Goal: Task Accomplishment & Management: Manage account settings

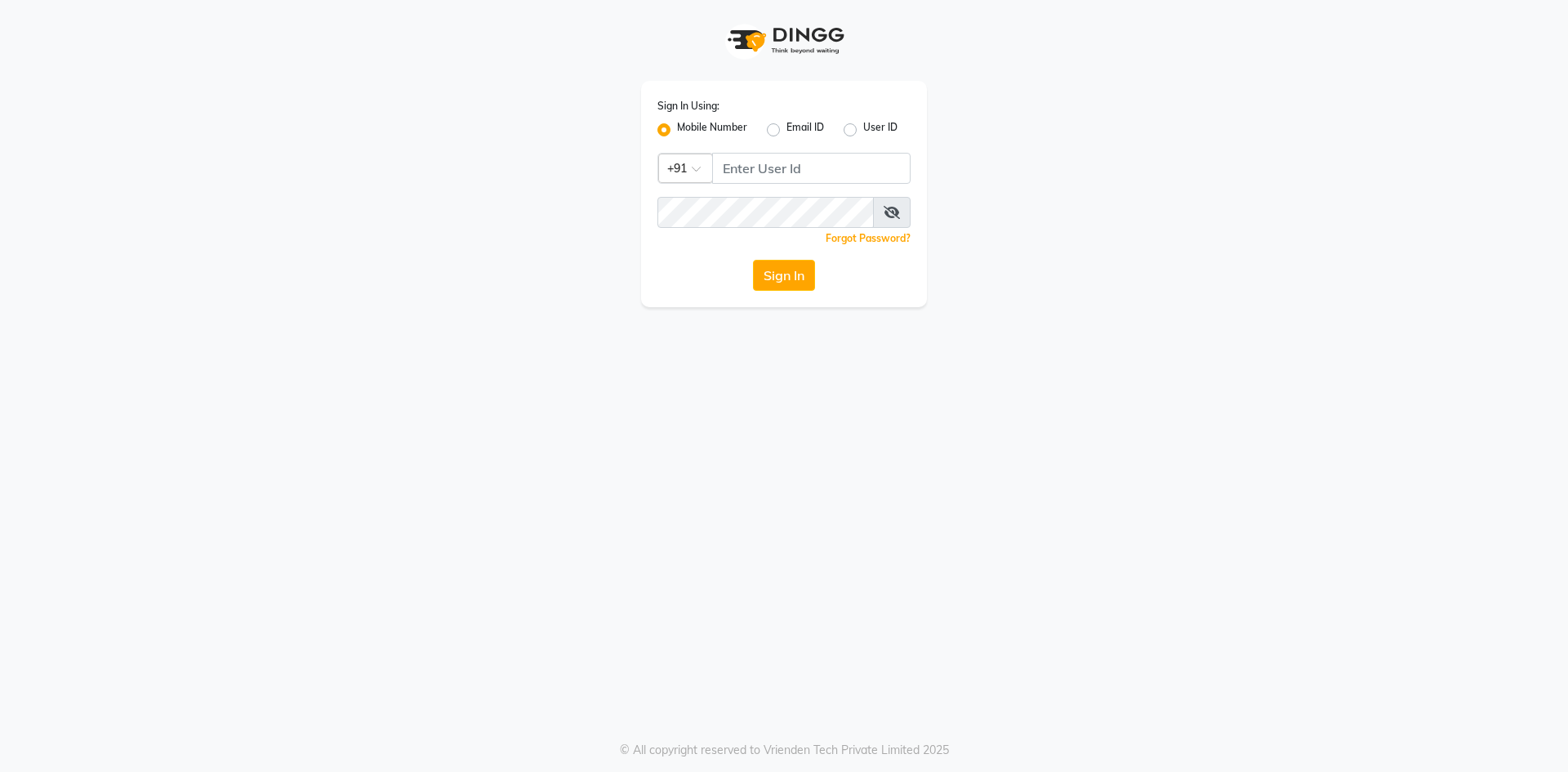
click at [863, 130] on label "User ID" at bounding box center [880, 130] width 34 height 20
click at [863, 130] on input "User ID" at bounding box center [868, 126] width 11 height 11
radio input "true"
click at [669, 138] on div "Mobile Number" at bounding box center [701, 130] width 89 height 20
click at [677, 129] on label "Mobile Number" at bounding box center [712, 130] width 70 height 20
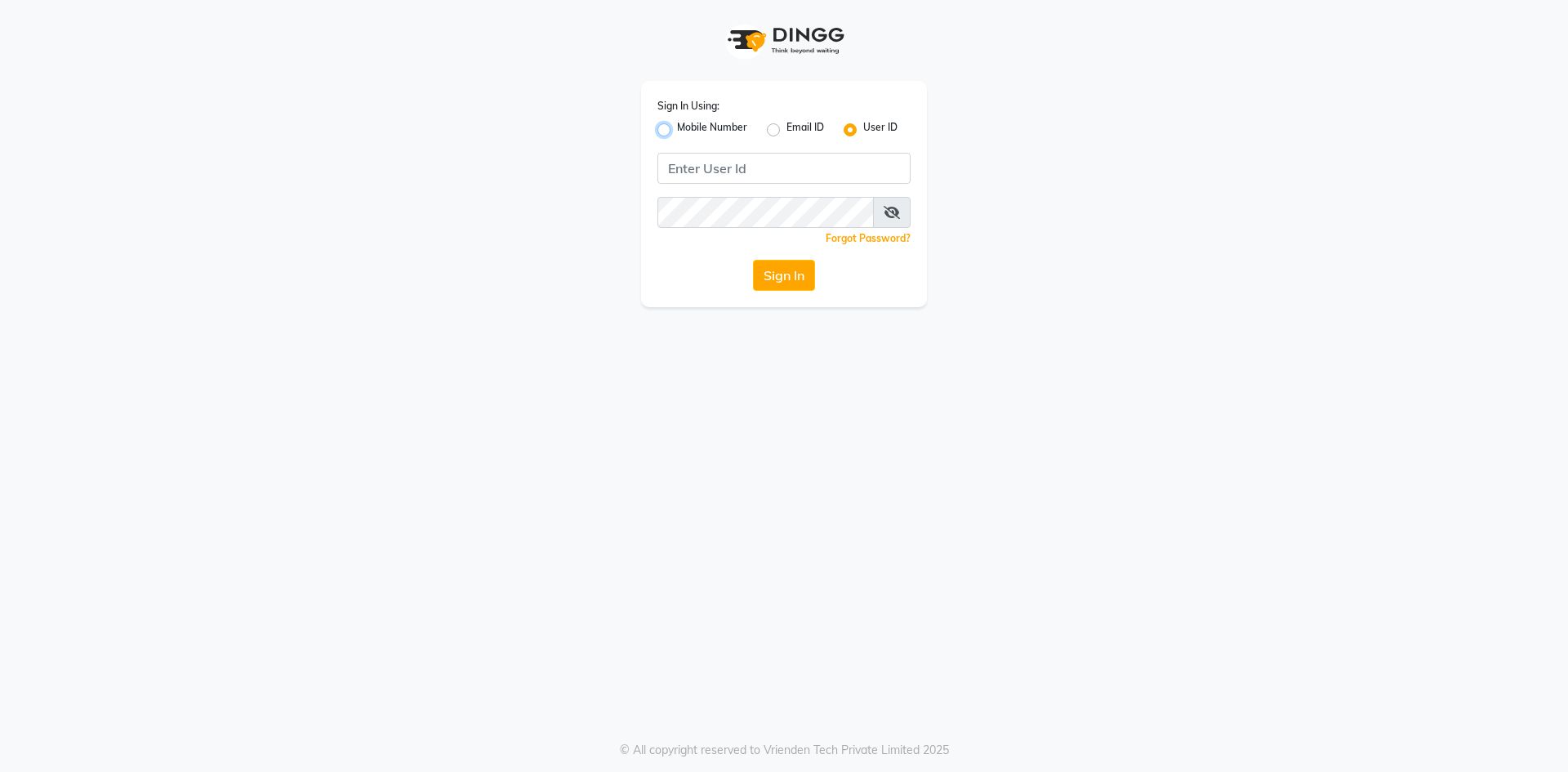
click at [677, 129] on input "Mobile Number" at bounding box center [682, 126] width 11 height 11
radio input "true"
radio input "false"
click at [753, 163] on input "Username" at bounding box center [812, 168] width 199 height 31
type input "7483683571"
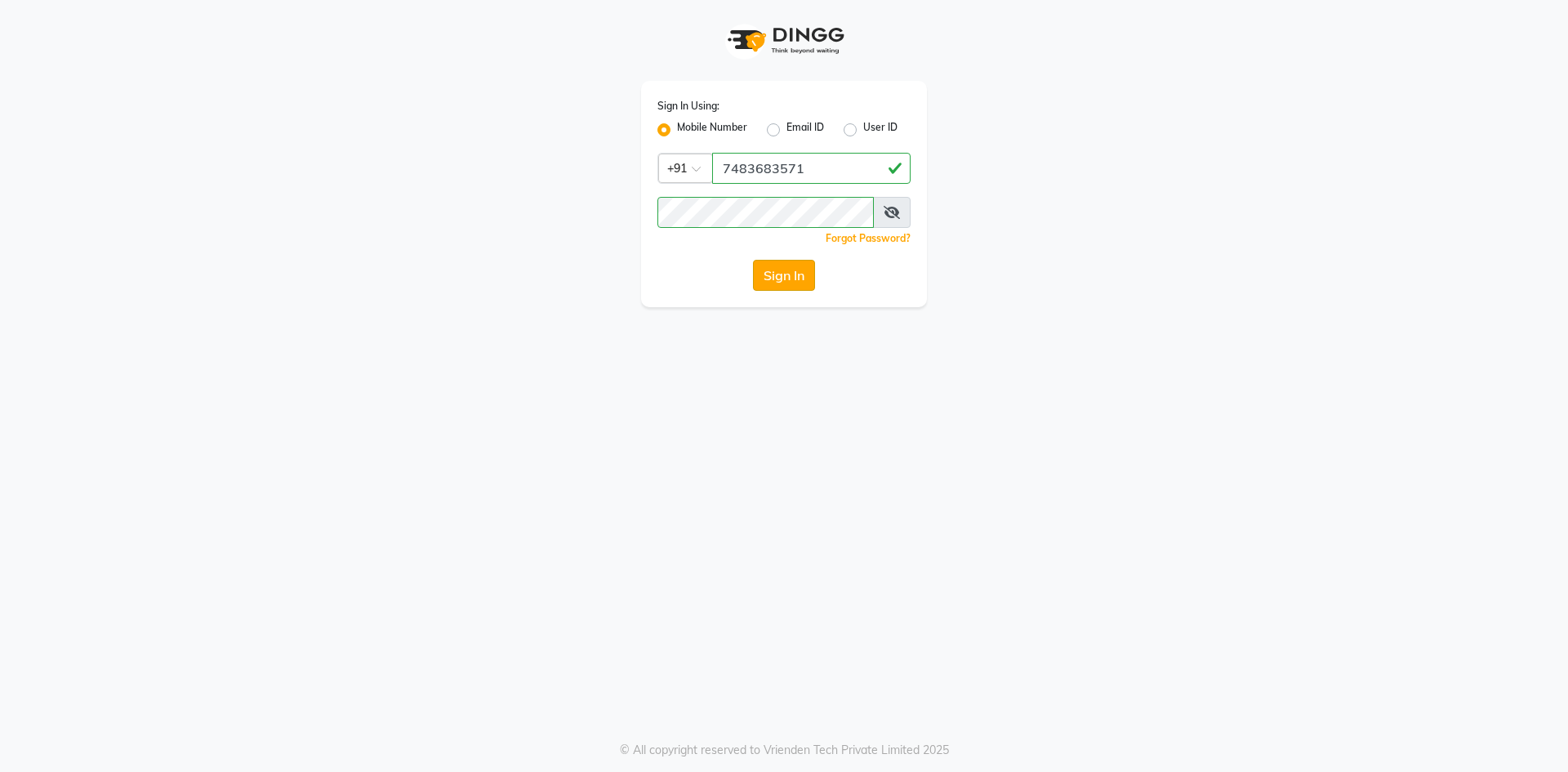
click at [774, 269] on button "Sign In" at bounding box center [784, 275] width 62 height 31
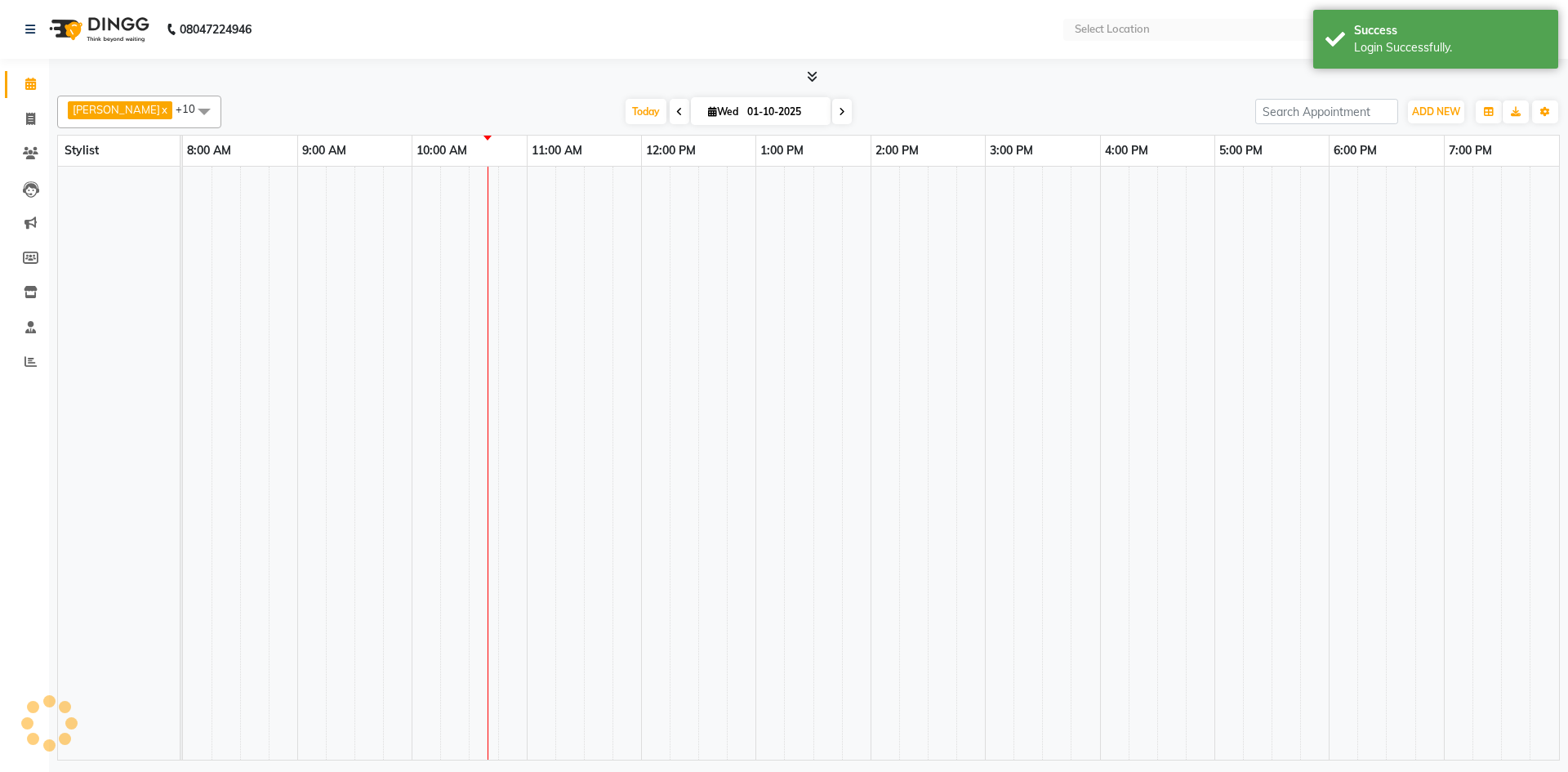
select select "en"
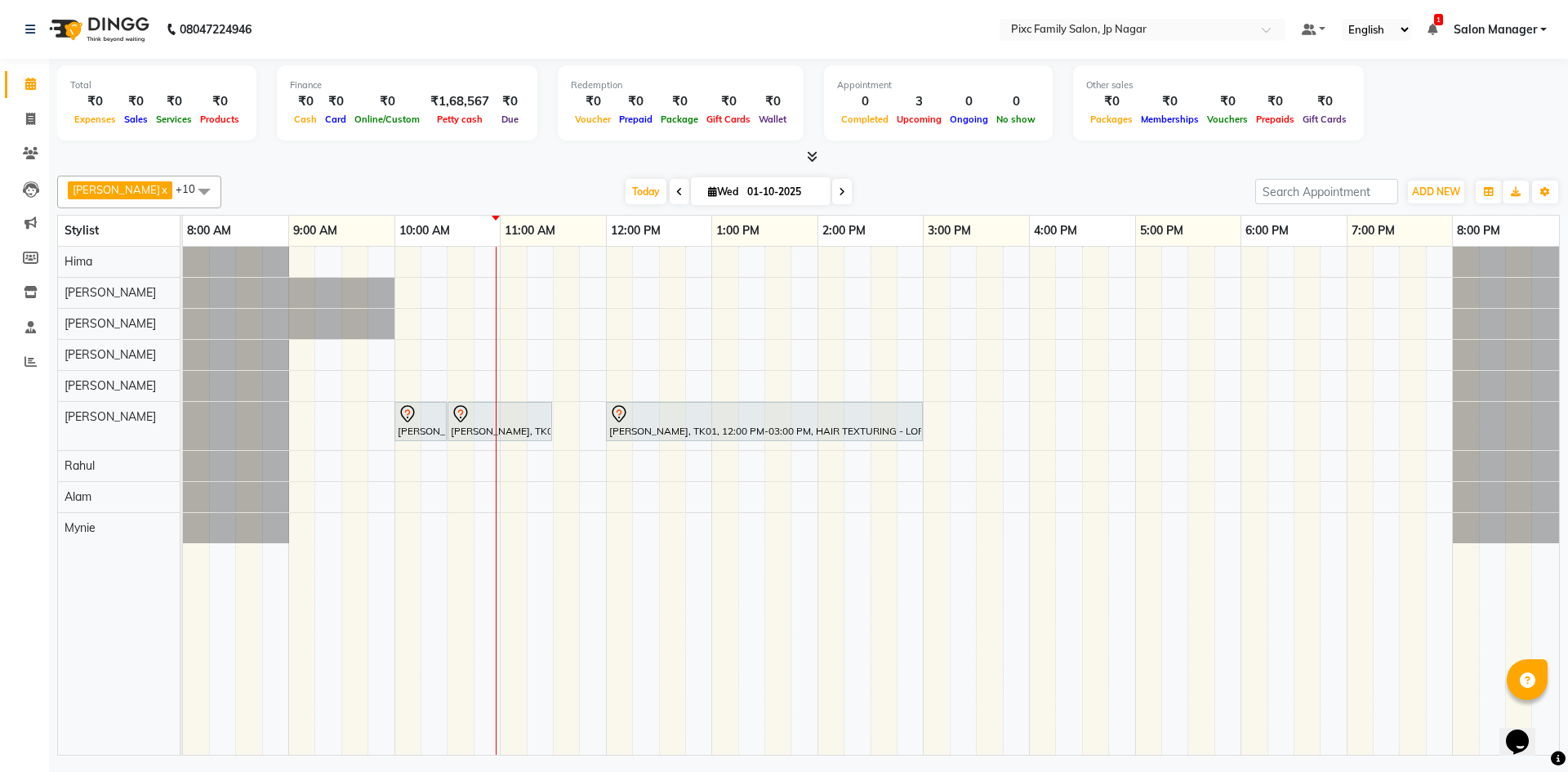
click at [832, 202] on span at bounding box center [842, 191] width 20 height 25
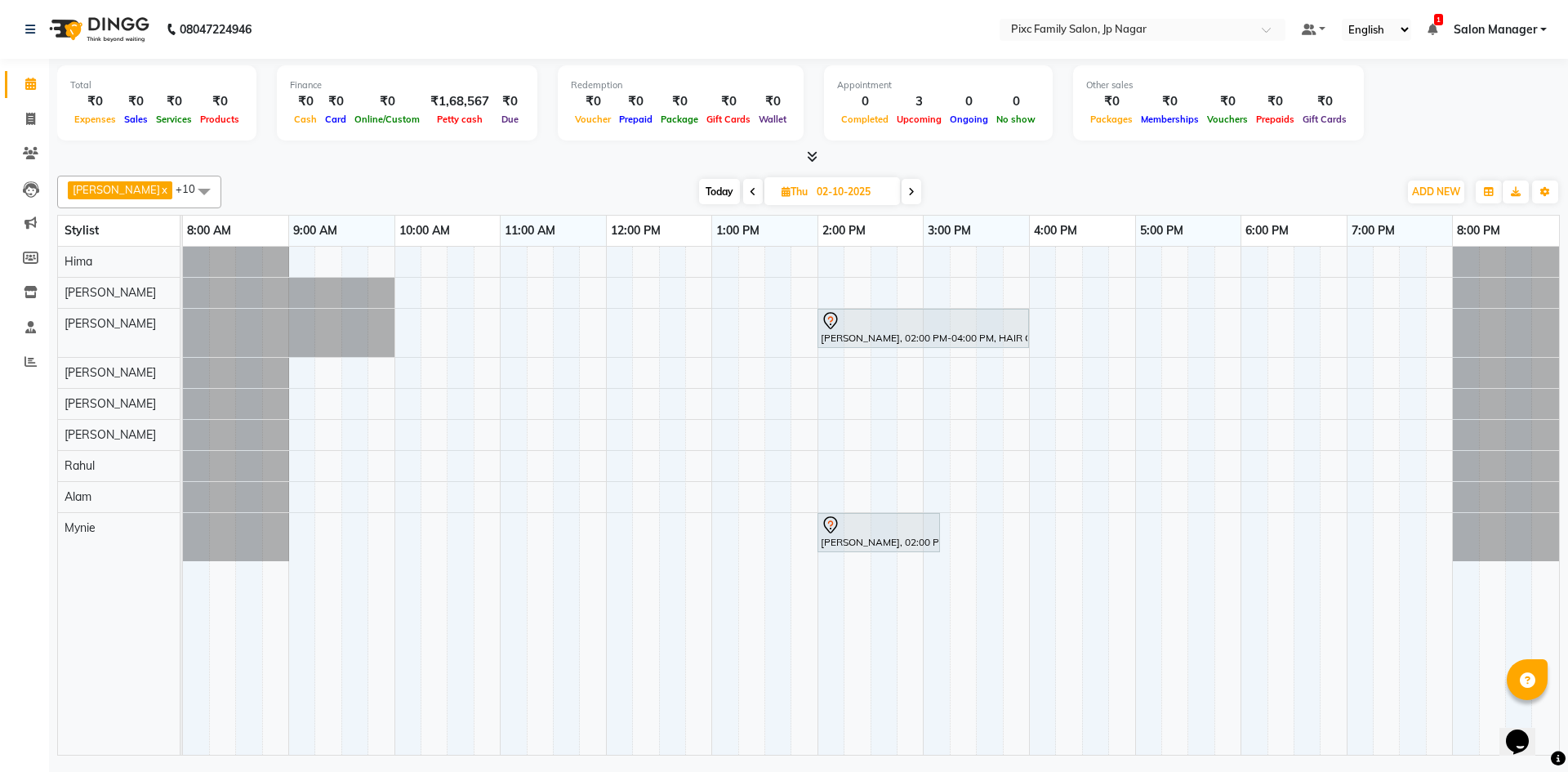
click at [699, 194] on span "Today" at bounding box center [719, 191] width 41 height 25
type input "01-10-2025"
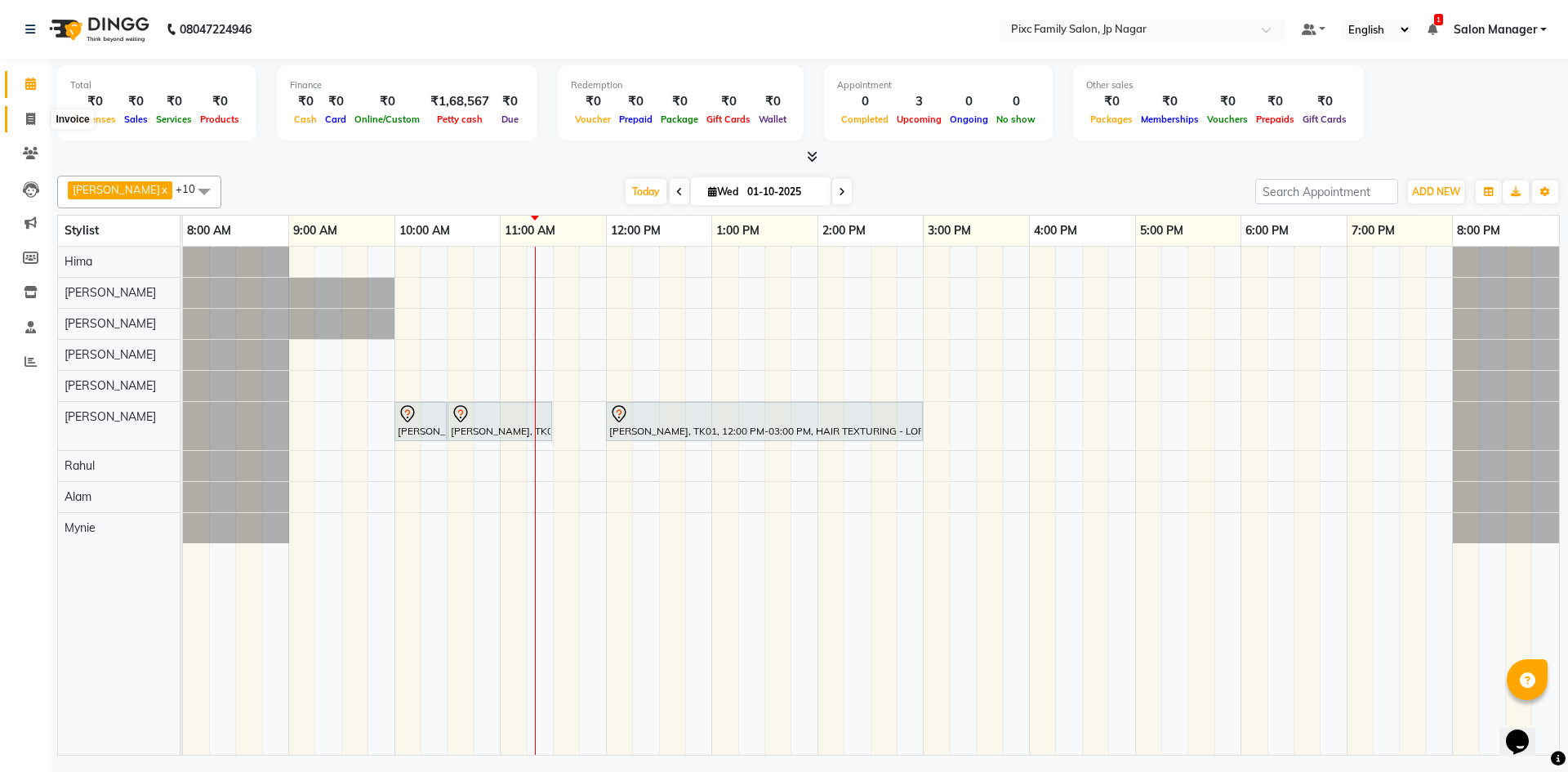
click at [24, 112] on span at bounding box center [31, 119] width 29 height 19
select select "service"
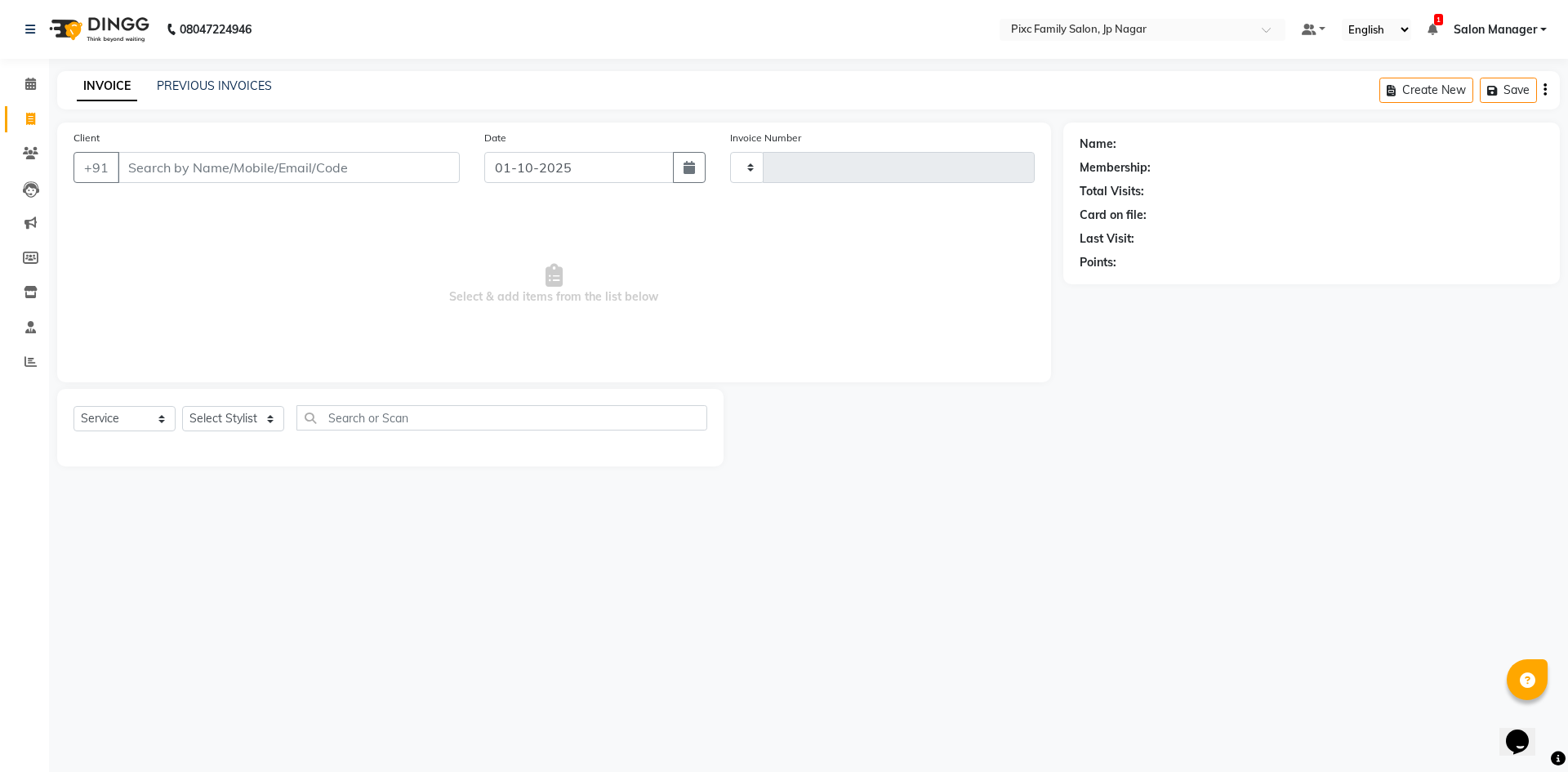
type input "0738"
select select "8432"
click at [191, 174] on input "Client" at bounding box center [288, 167] width 342 height 31
type input "7029553182"
click at [413, 166] on span "Add Client" at bounding box center [417, 167] width 64 height 16
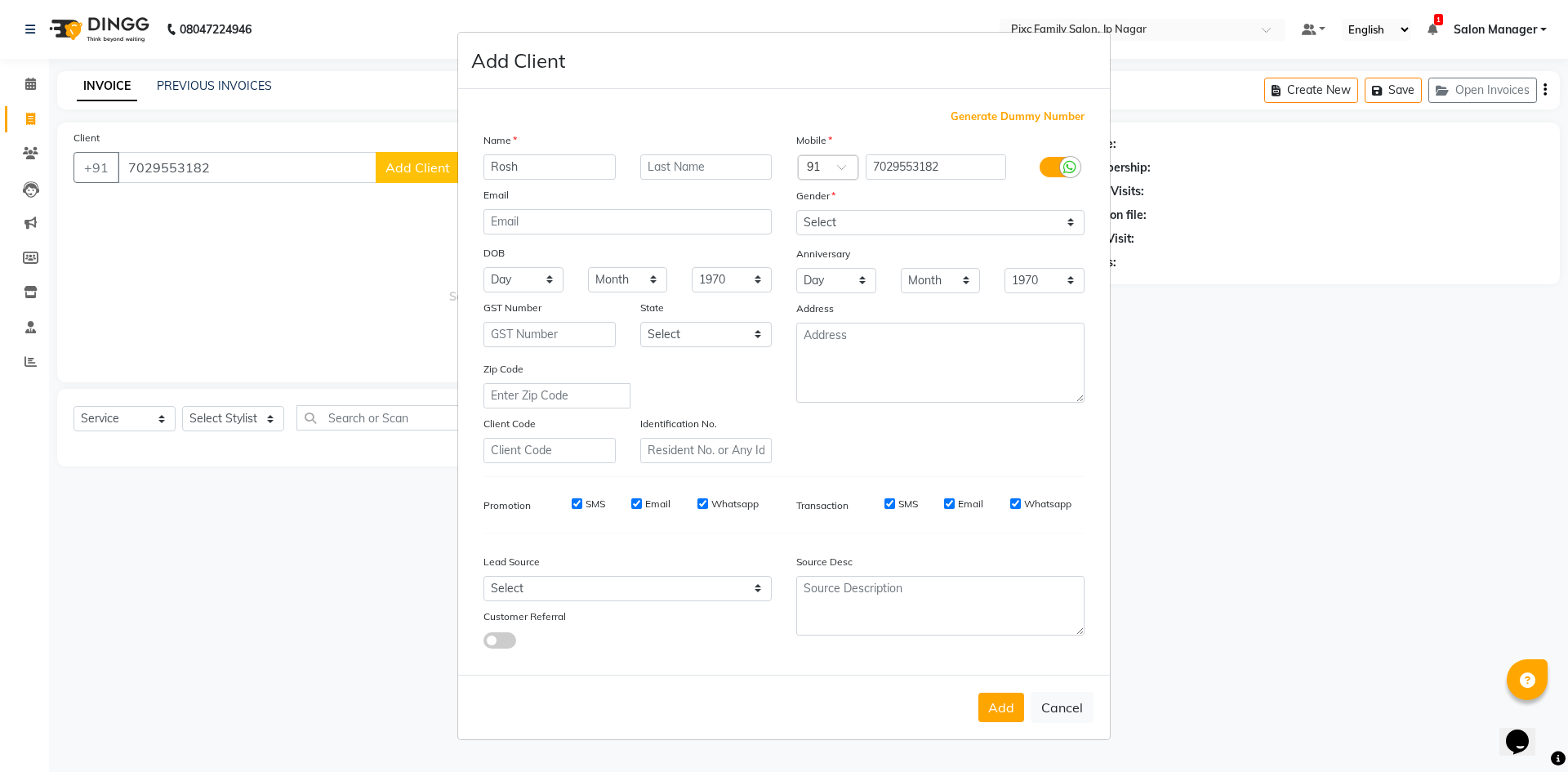
type input "Rosh"
click at [960, 222] on select "Select [DEMOGRAPHIC_DATA] [DEMOGRAPHIC_DATA] Other Prefer Not To Say" at bounding box center [940, 222] width 288 height 25
select select "[DEMOGRAPHIC_DATA]"
click at [796, 209] on select "Select [DEMOGRAPHIC_DATA] [DEMOGRAPHIC_DATA] Other Prefer Not To Say" at bounding box center [940, 222] width 288 height 25
drag, startPoint x: 1009, startPoint y: 696, endPoint x: 998, endPoint y: 693, distance: 11.4
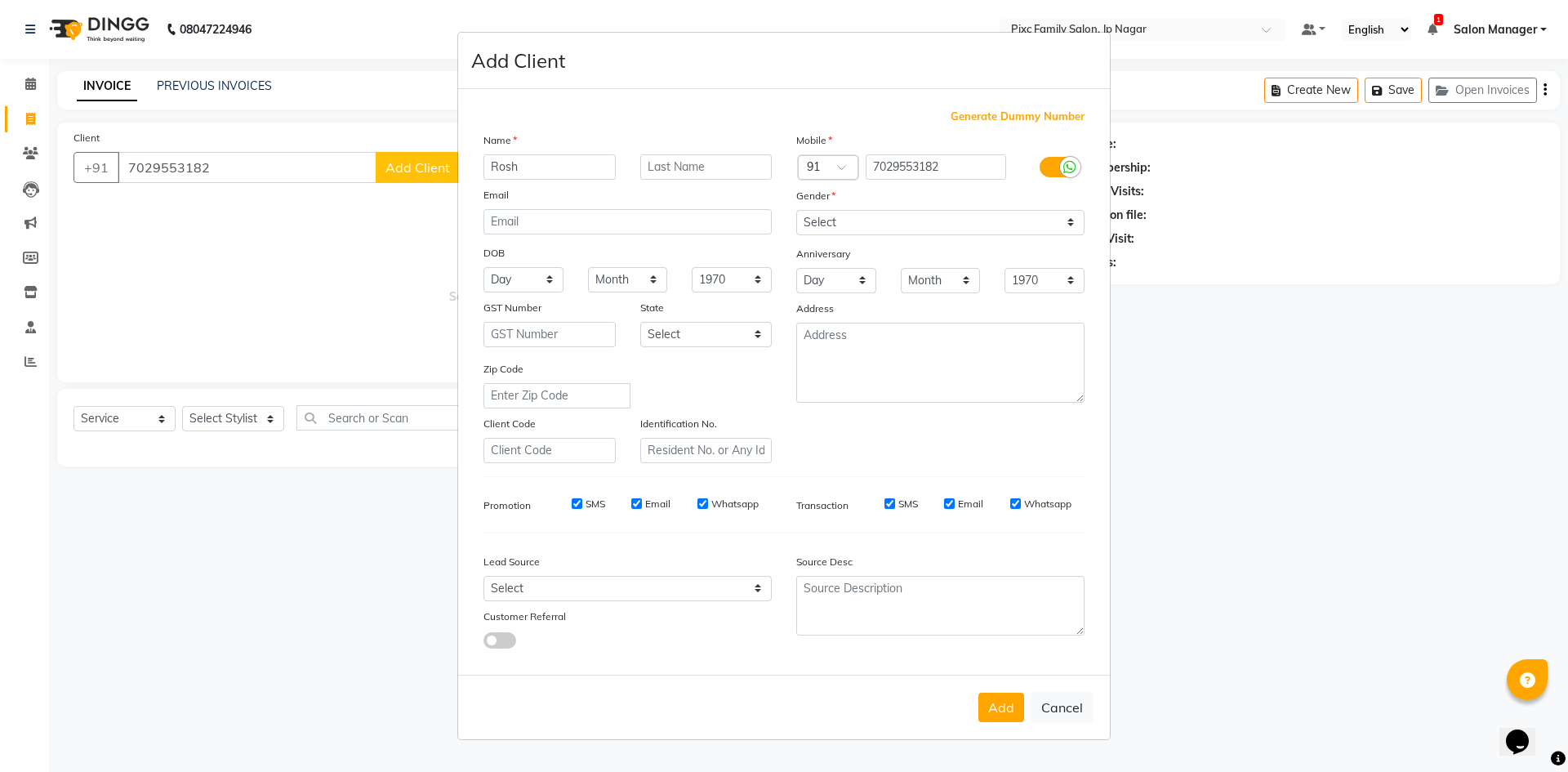
click at [1007, 696] on button "Add" at bounding box center [1001, 707] width 46 height 30
select select
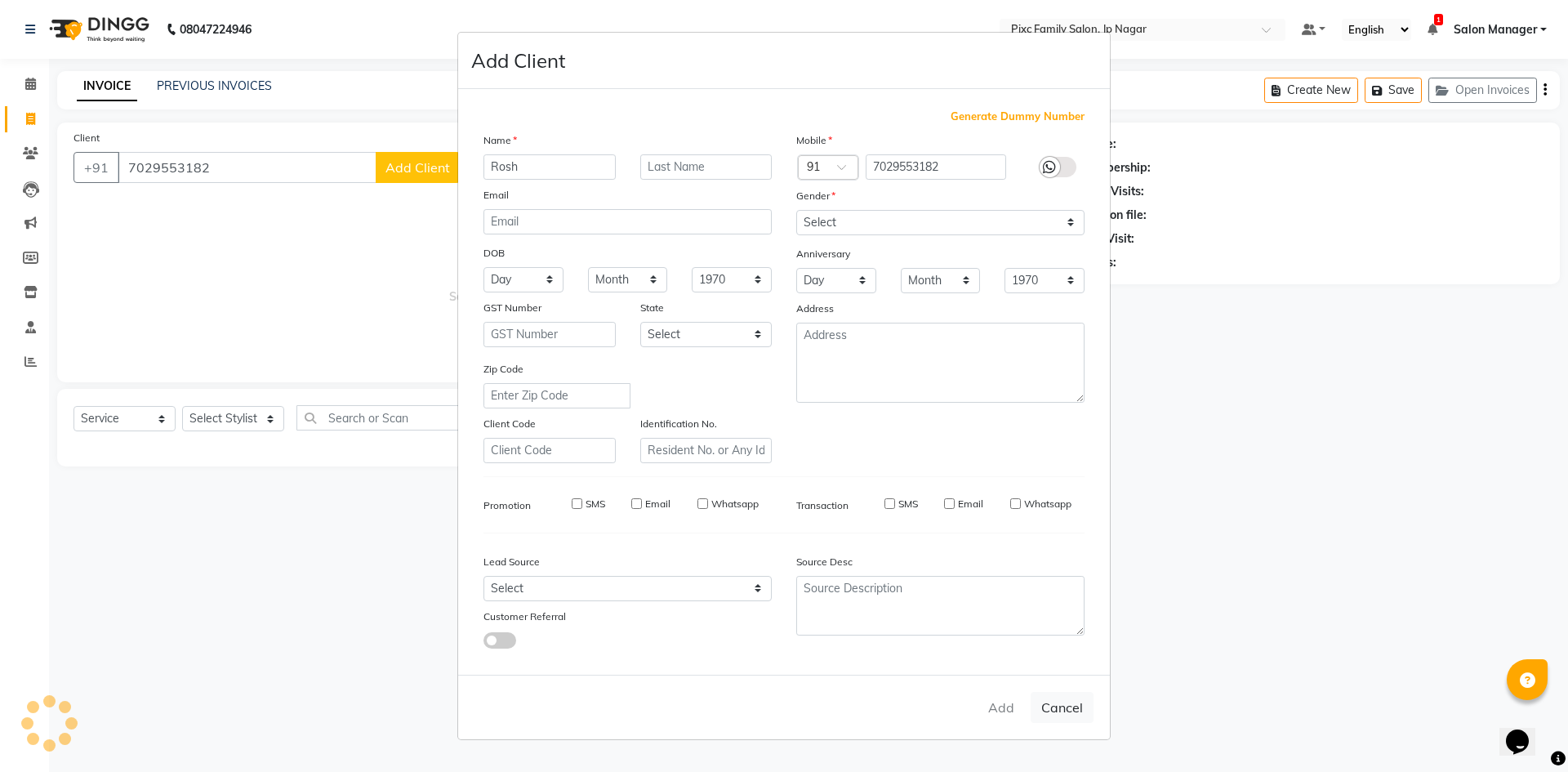
select select
checkbox input "false"
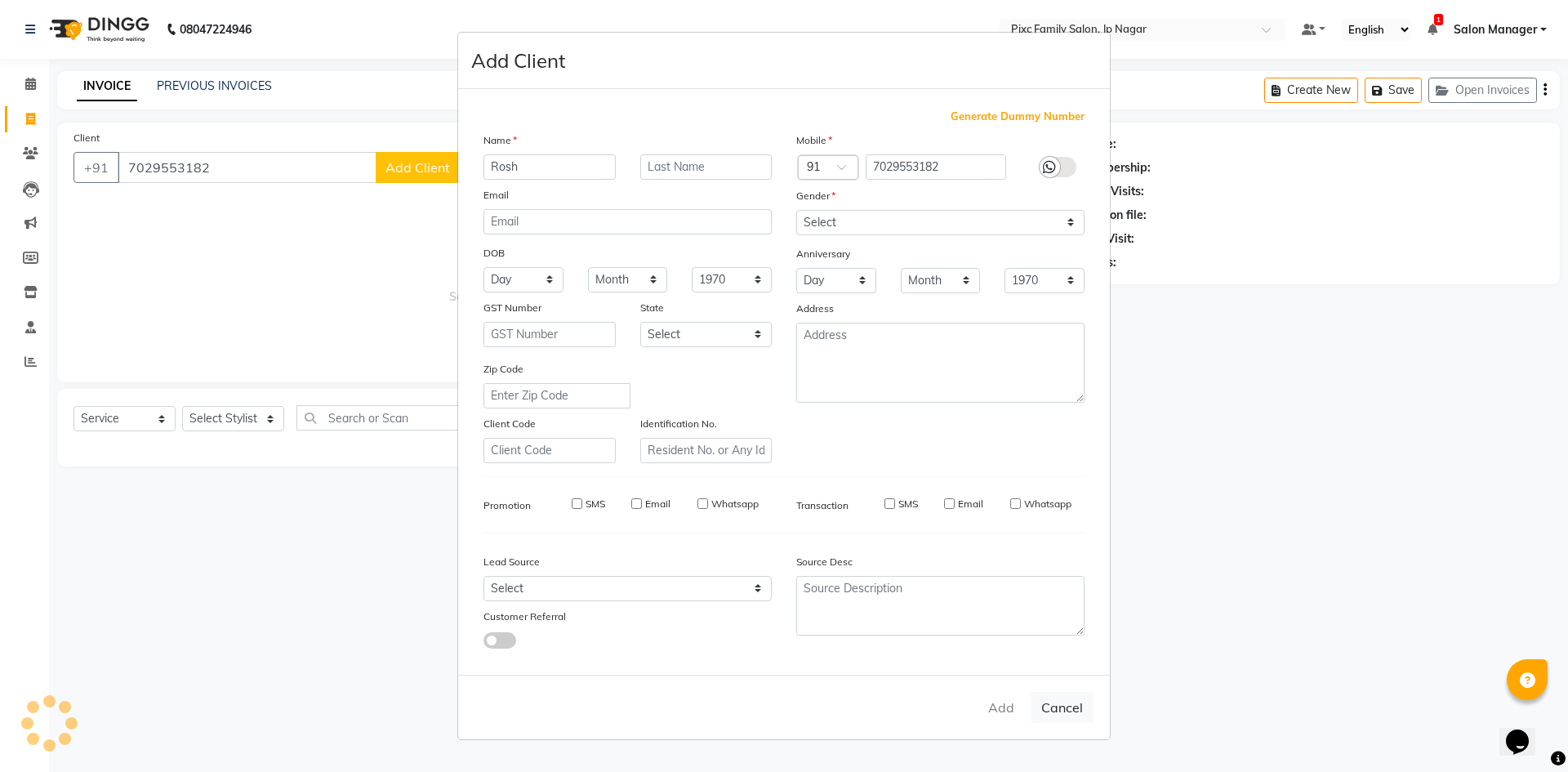
checkbox input "false"
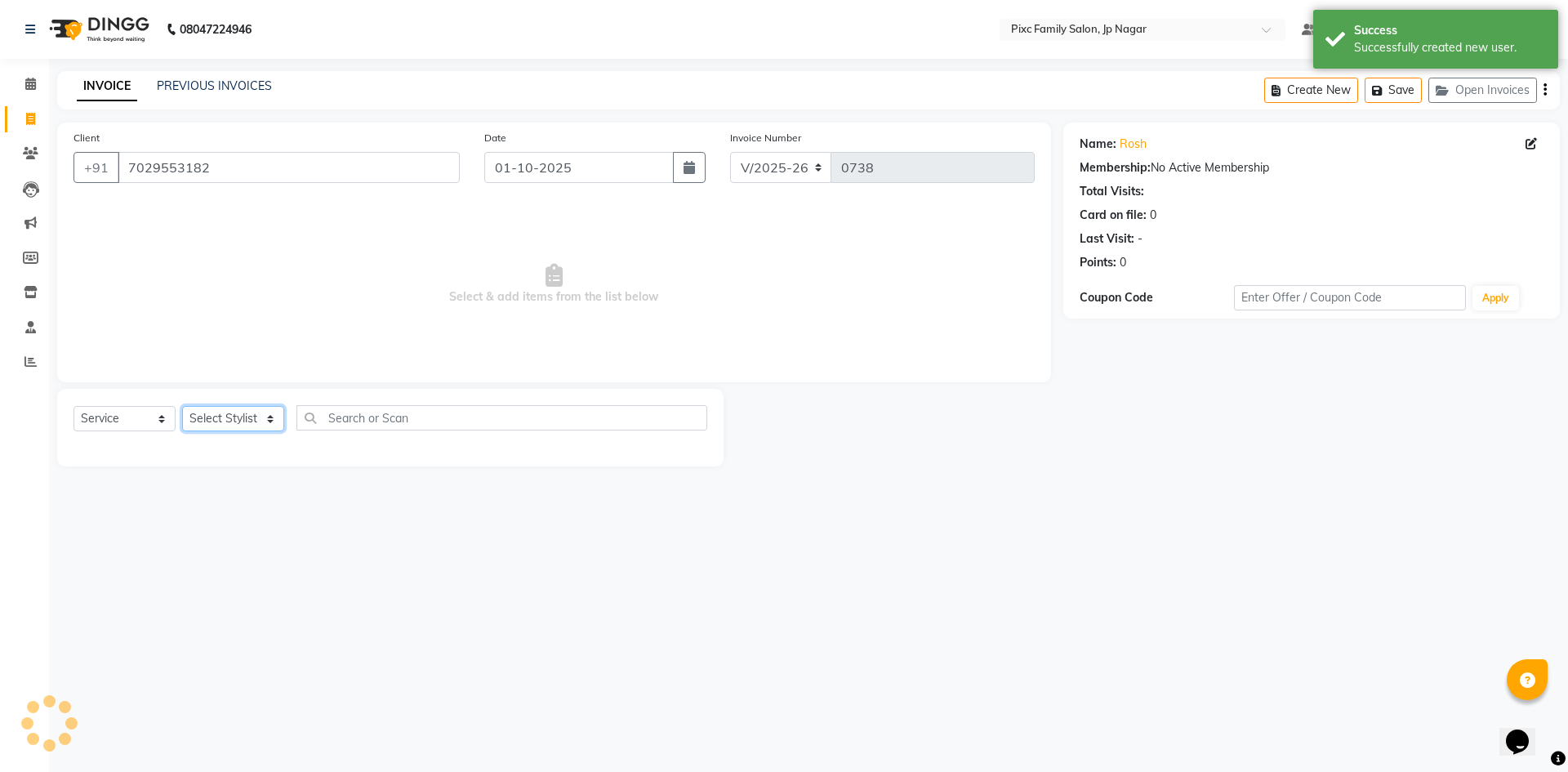
click at [218, 421] on select "Select Stylist [PERSON_NAME] BISWAKARAM [PERSON_NAME] [PERSON_NAME] [PERSON_NAM…" at bounding box center [233, 419] width 102 height 25
select select "84043"
click at [182, 406] on select "Select Stylist [PERSON_NAME] BISWAKARAM [PERSON_NAME] [PERSON_NAME] [PERSON_NAM…" at bounding box center [233, 419] width 102 height 25
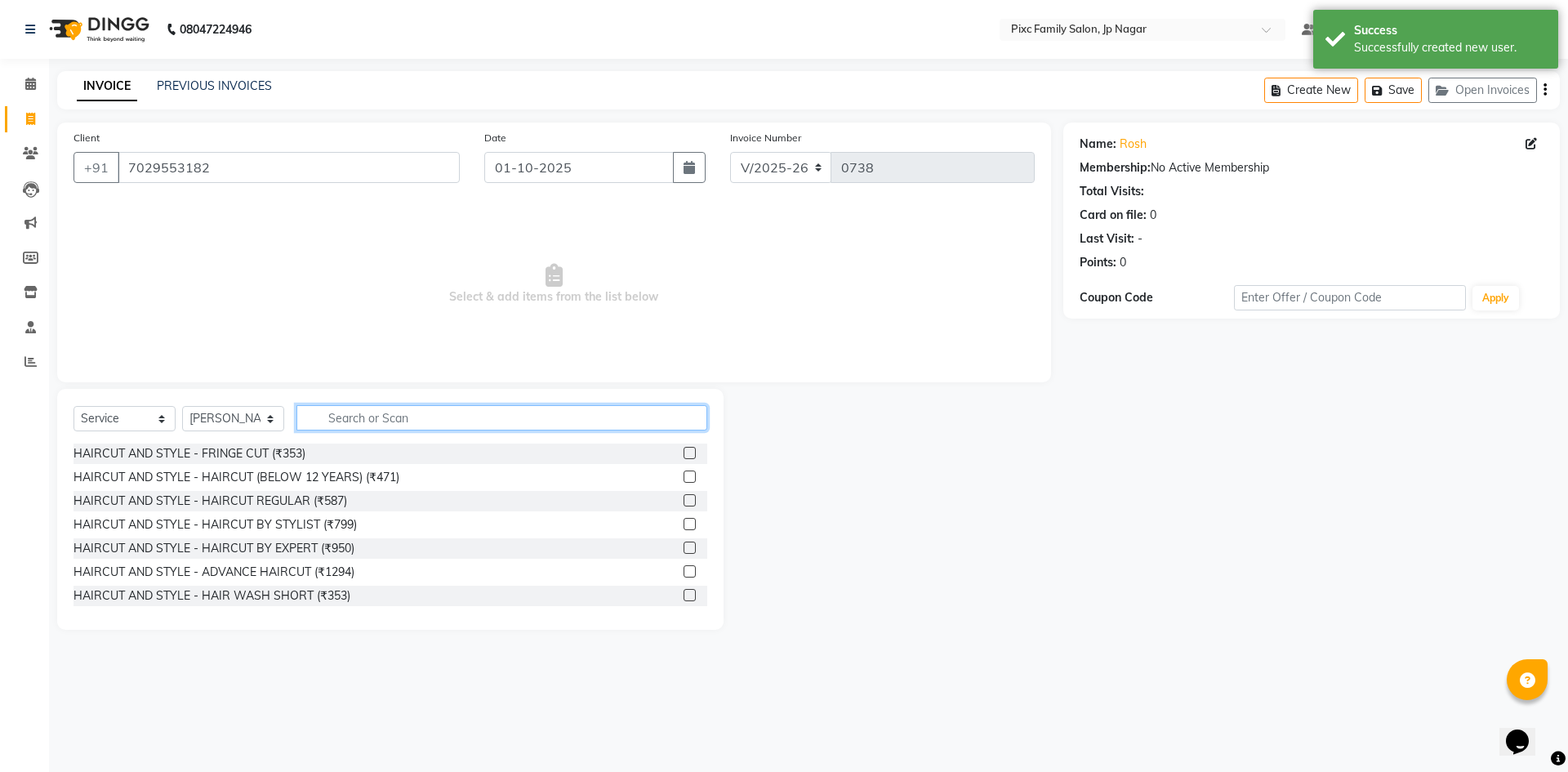
click at [437, 423] on input "text" at bounding box center [501, 418] width 411 height 25
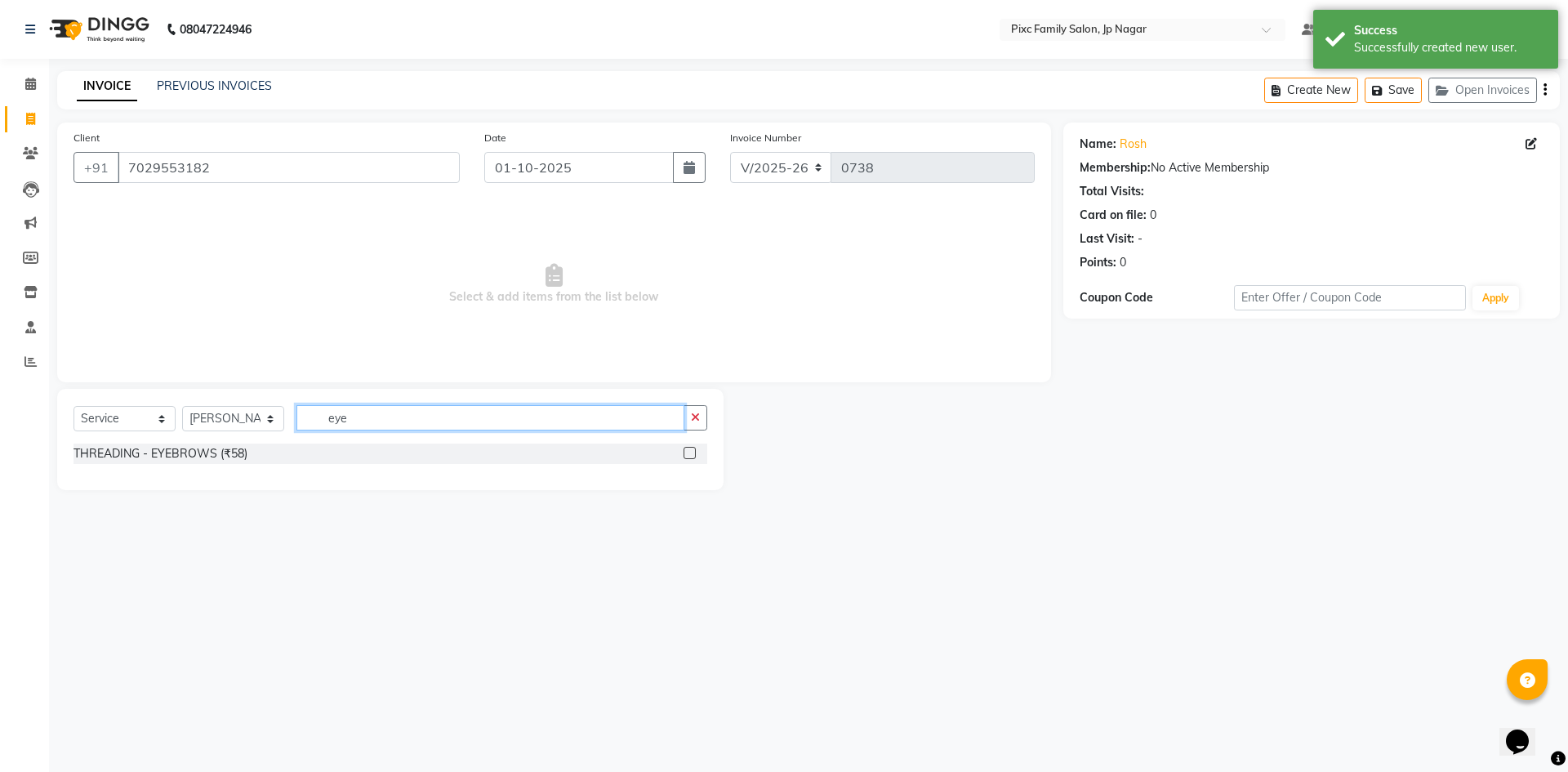
type input "eye"
click at [690, 451] on label at bounding box center [690, 453] width 13 height 13
click at [690, 451] on input "checkbox" at bounding box center [689, 454] width 11 height 11
checkbox input "true"
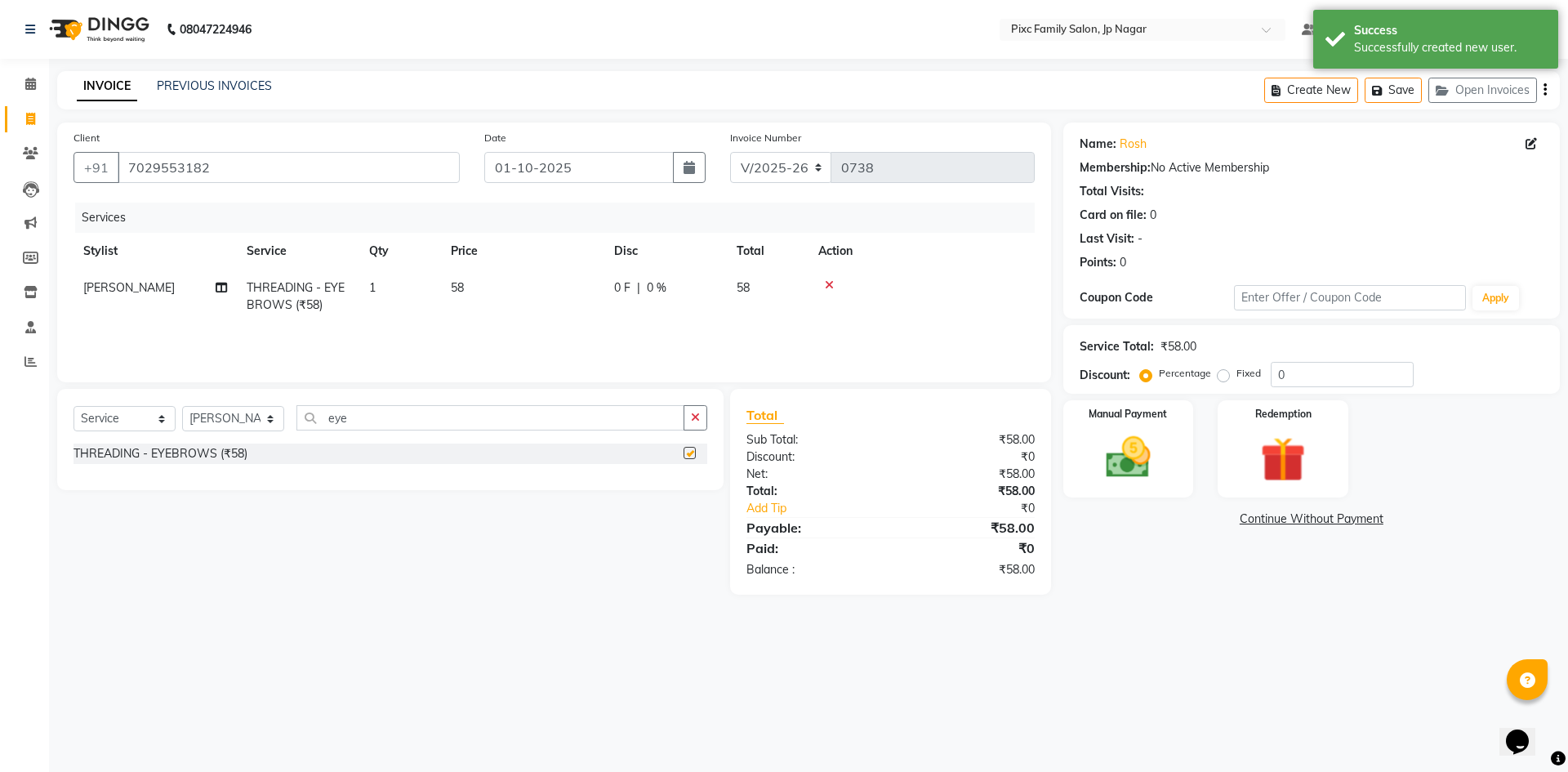
click at [693, 423] on button "button" at bounding box center [695, 418] width 23 height 25
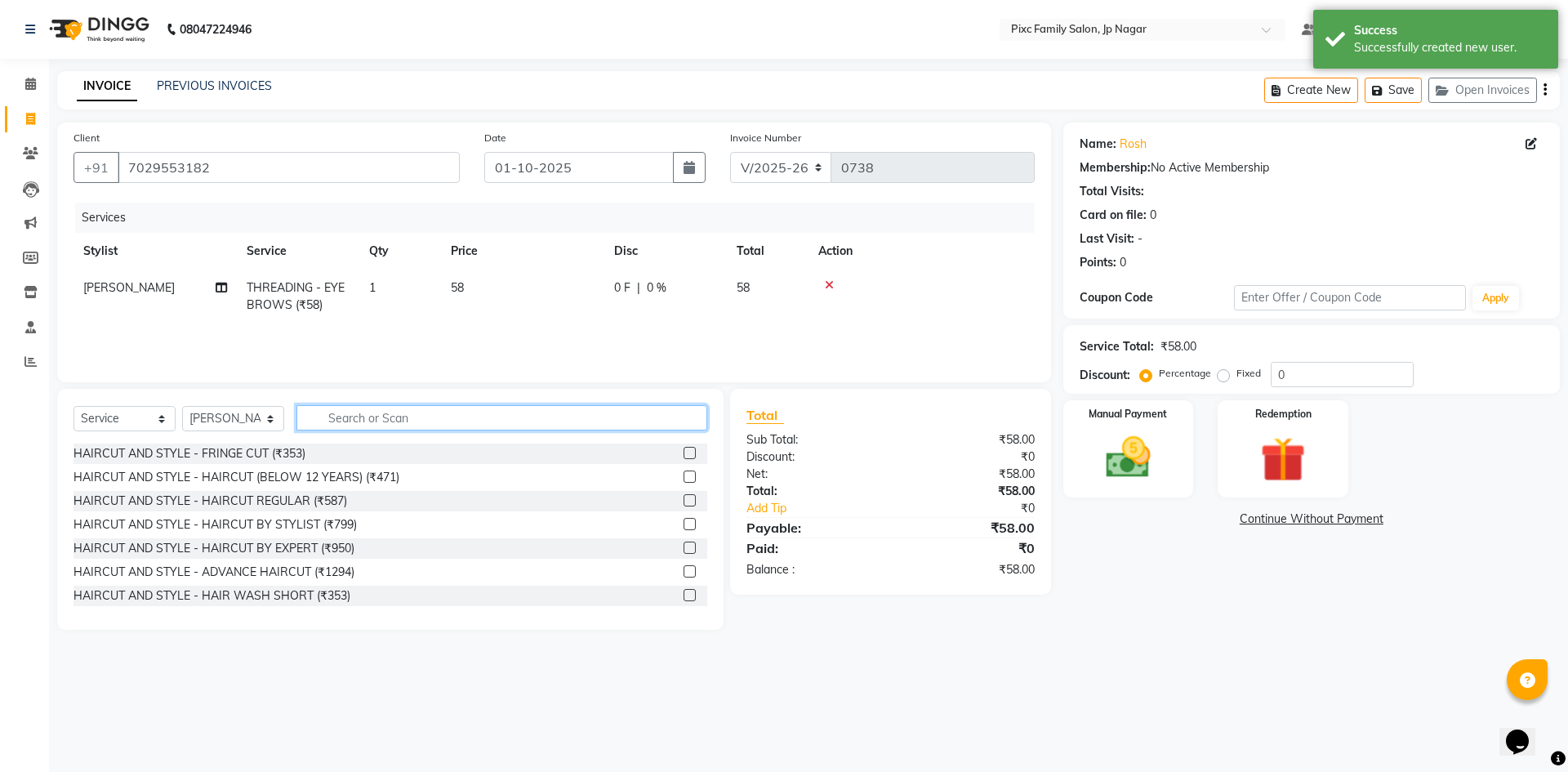
click at [647, 410] on input "text" at bounding box center [501, 418] width 411 height 25
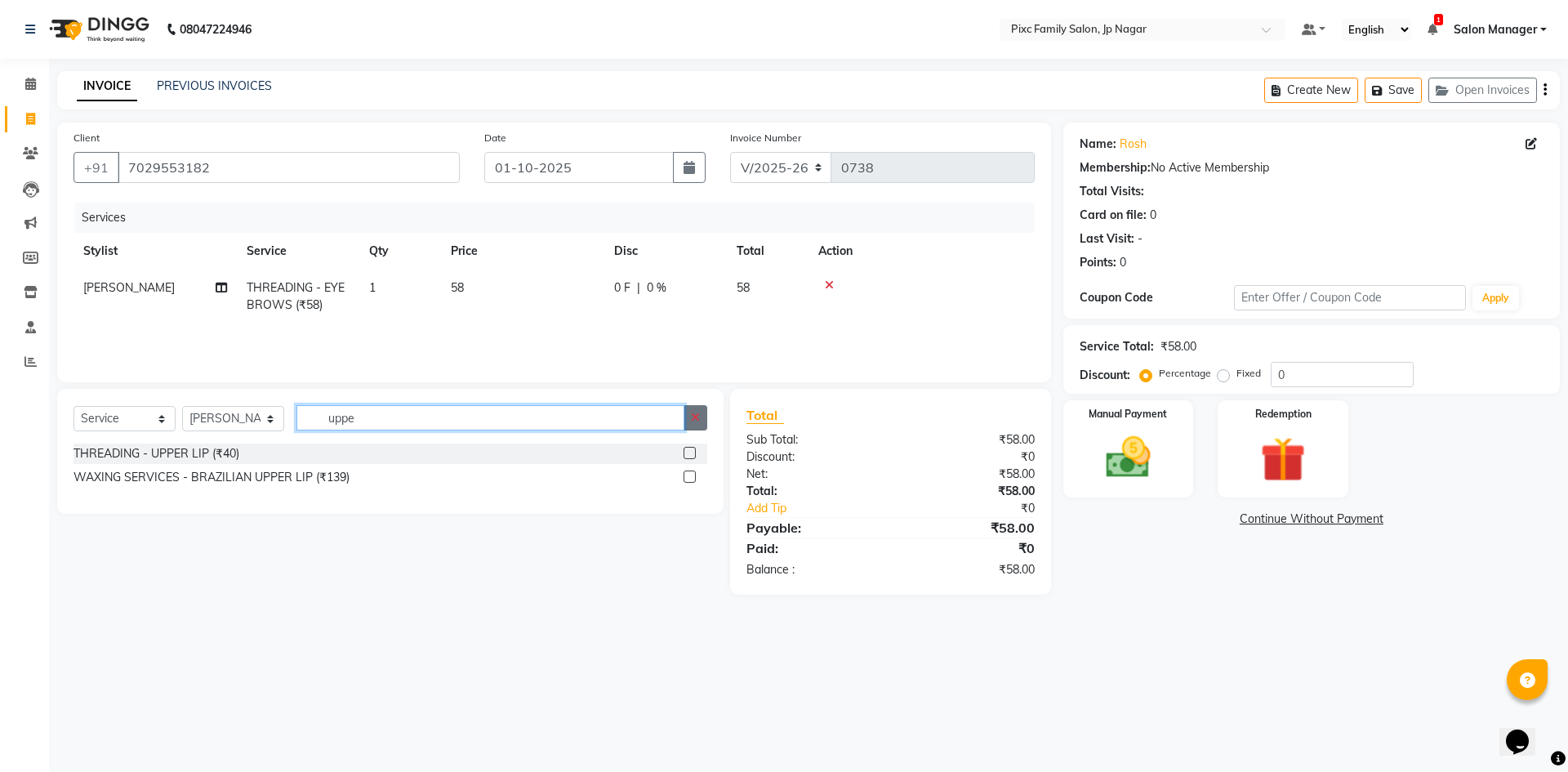
type input "uppe"
click at [688, 454] on label at bounding box center [690, 453] width 13 height 13
click at [688, 454] on input "checkbox" at bounding box center [689, 454] width 11 height 11
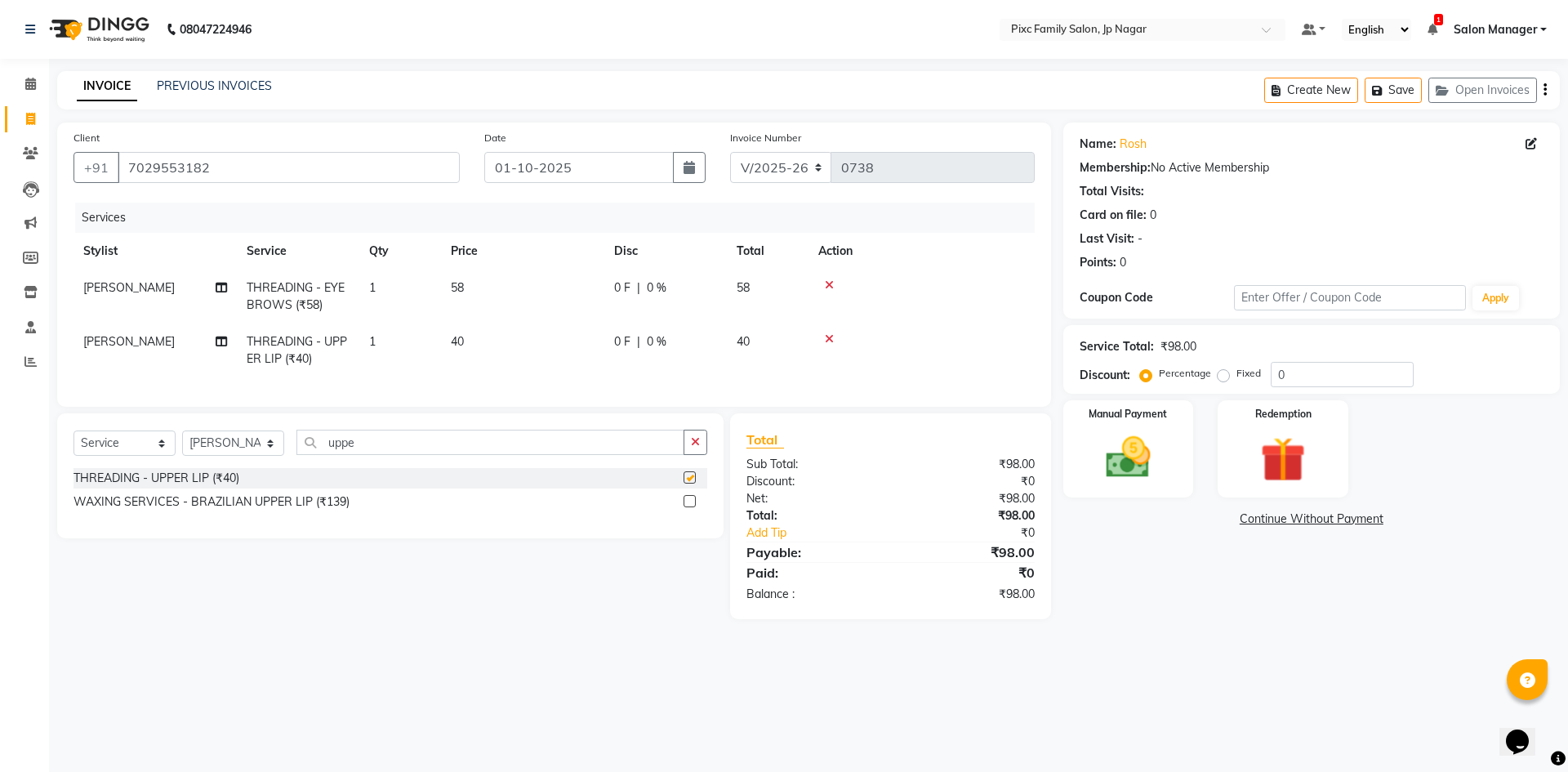
click at [691, 431] on div "Select Service Product Membership Package Voucher Prepaid Gift Card Select Styl…" at bounding box center [390, 476] width 666 height 125
checkbox input "false"
drag, startPoint x: 698, startPoint y: 460, endPoint x: 636, endPoint y: 458, distance: 62.0
click at [692, 455] on button "button" at bounding box center [695, 442] width 23 height 25
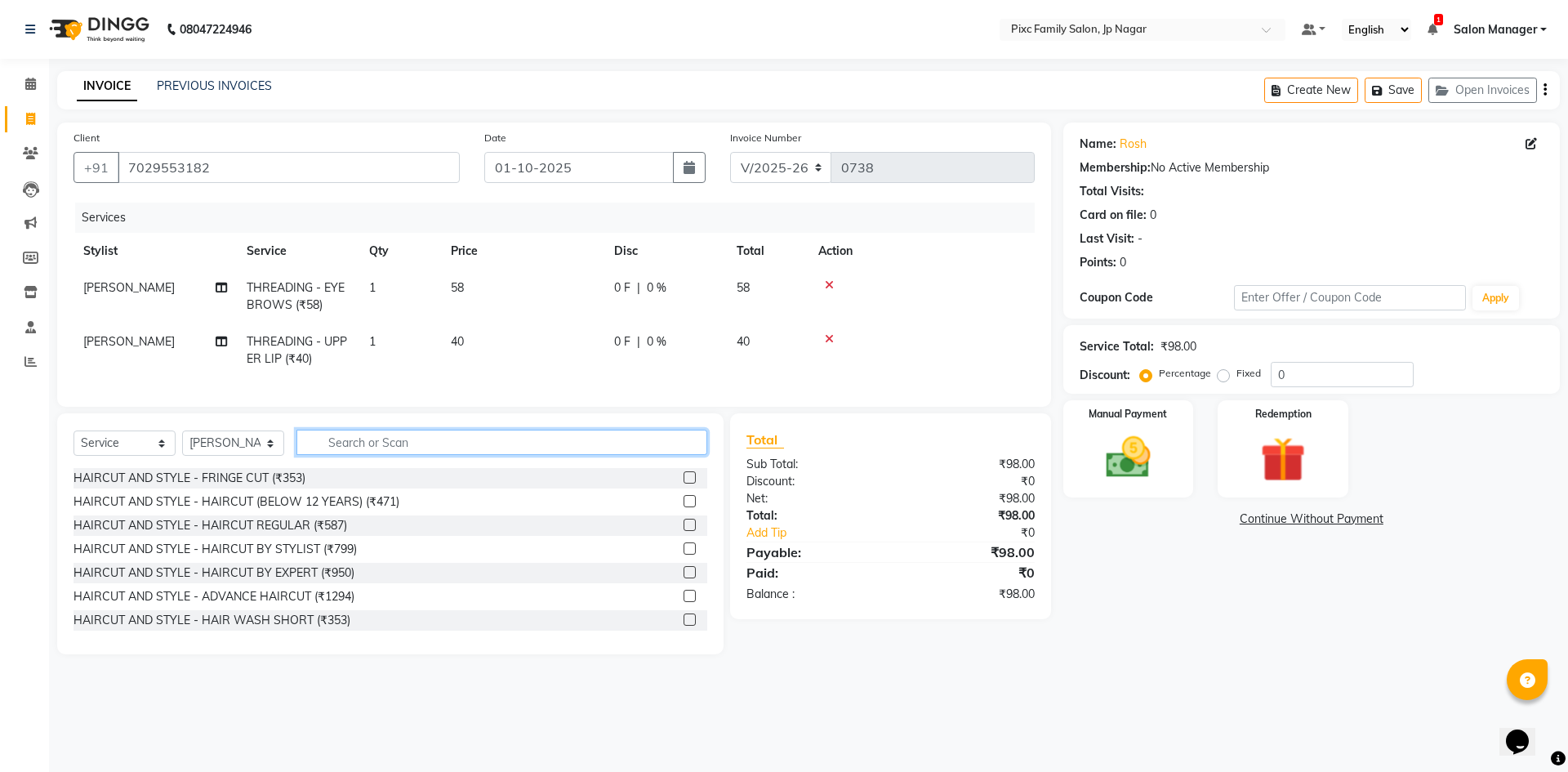
click at [636, 455] on input "text" at bounding box center [501, 442] width 411 height 25
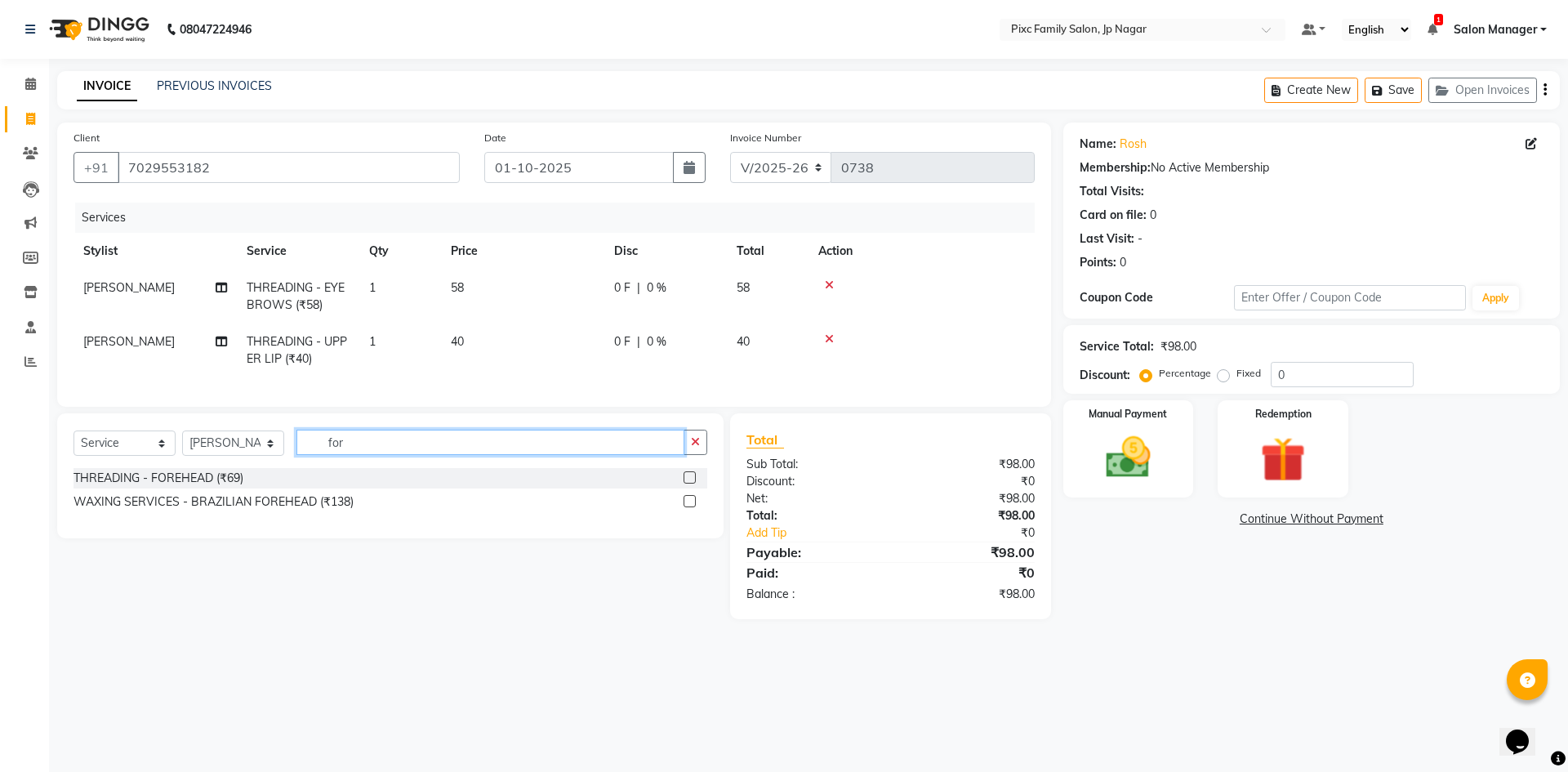
type input "for"
click at [692, 483] on label at bounding box center [690, 478] width 13 height 13
click at [692, 483] on input "checkbox" at bounding box center [689, 479] width 11 height 11
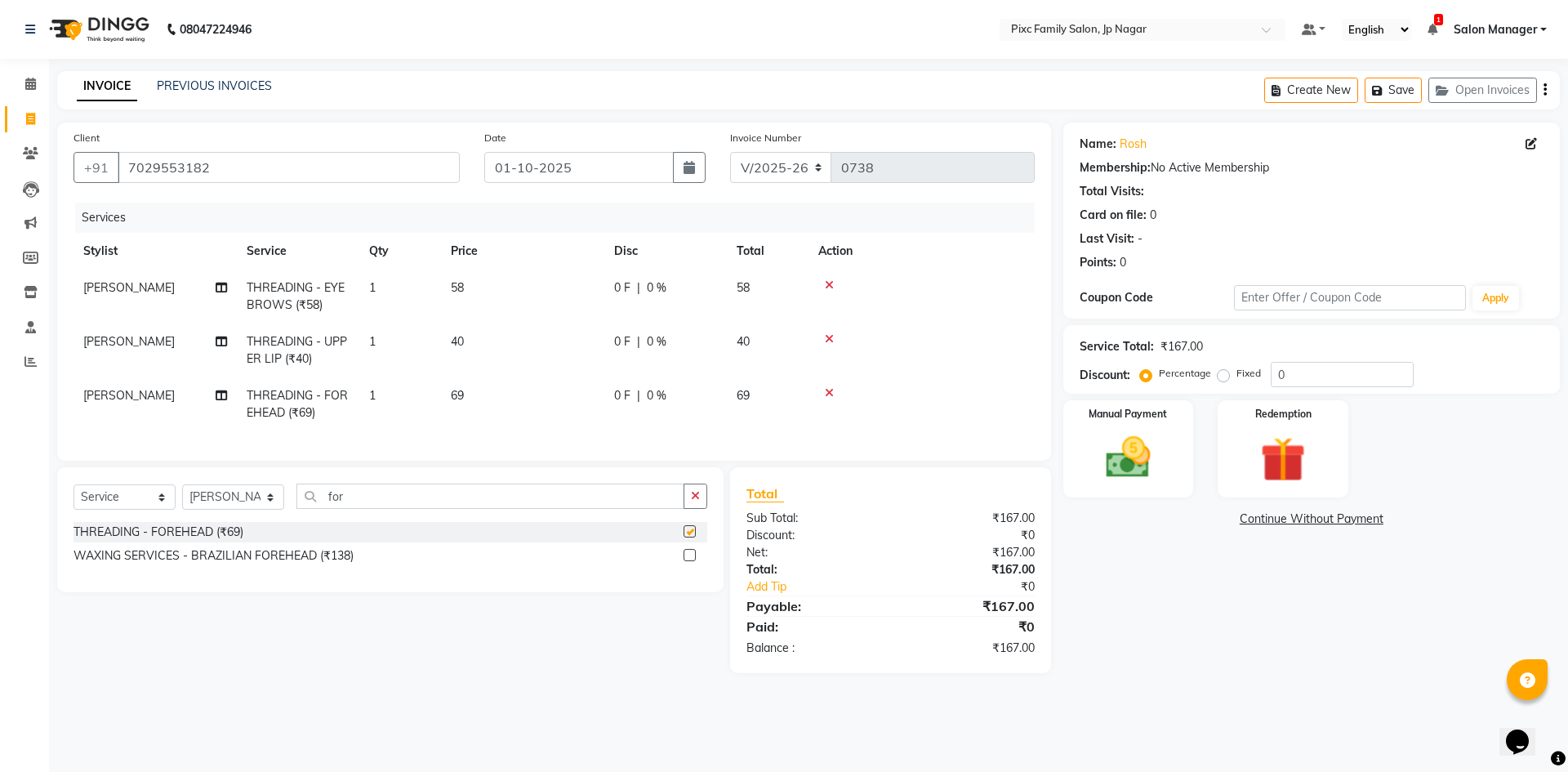
checkbox input "false"
click at [1120, 594] on div "Name: Rosh Membership: No Active Membership Total Visits: Card on file: 0 Last …" at bounding box center [1317, 398] width 508 height 551
click at [1173, 439] on div "Manual Payment" at bounding box center [1127, 448] width 135 height 100
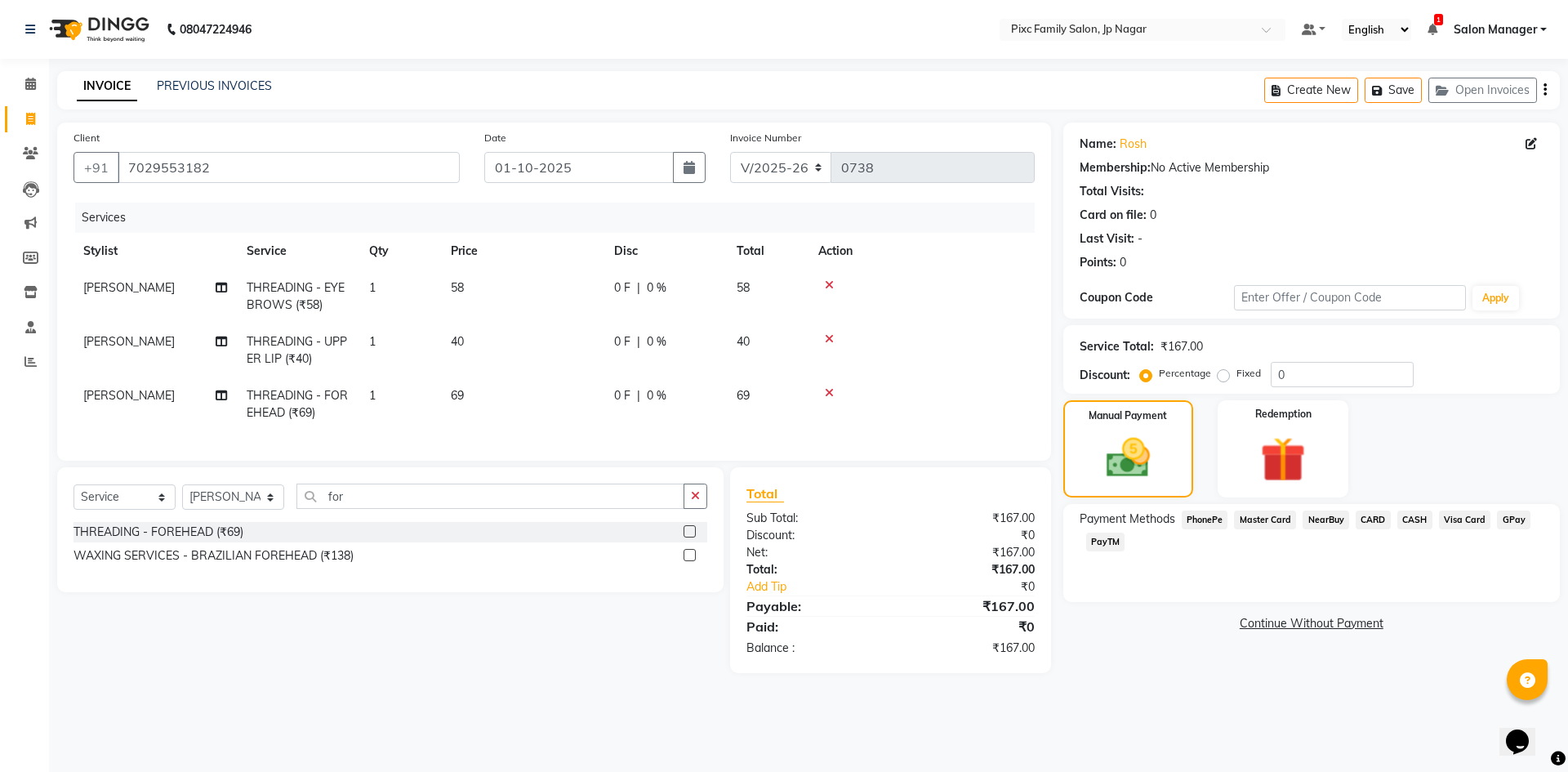
click at [1195, 526] on span "PhonePe" at bounding box center [1205, 519] width 47 height 19
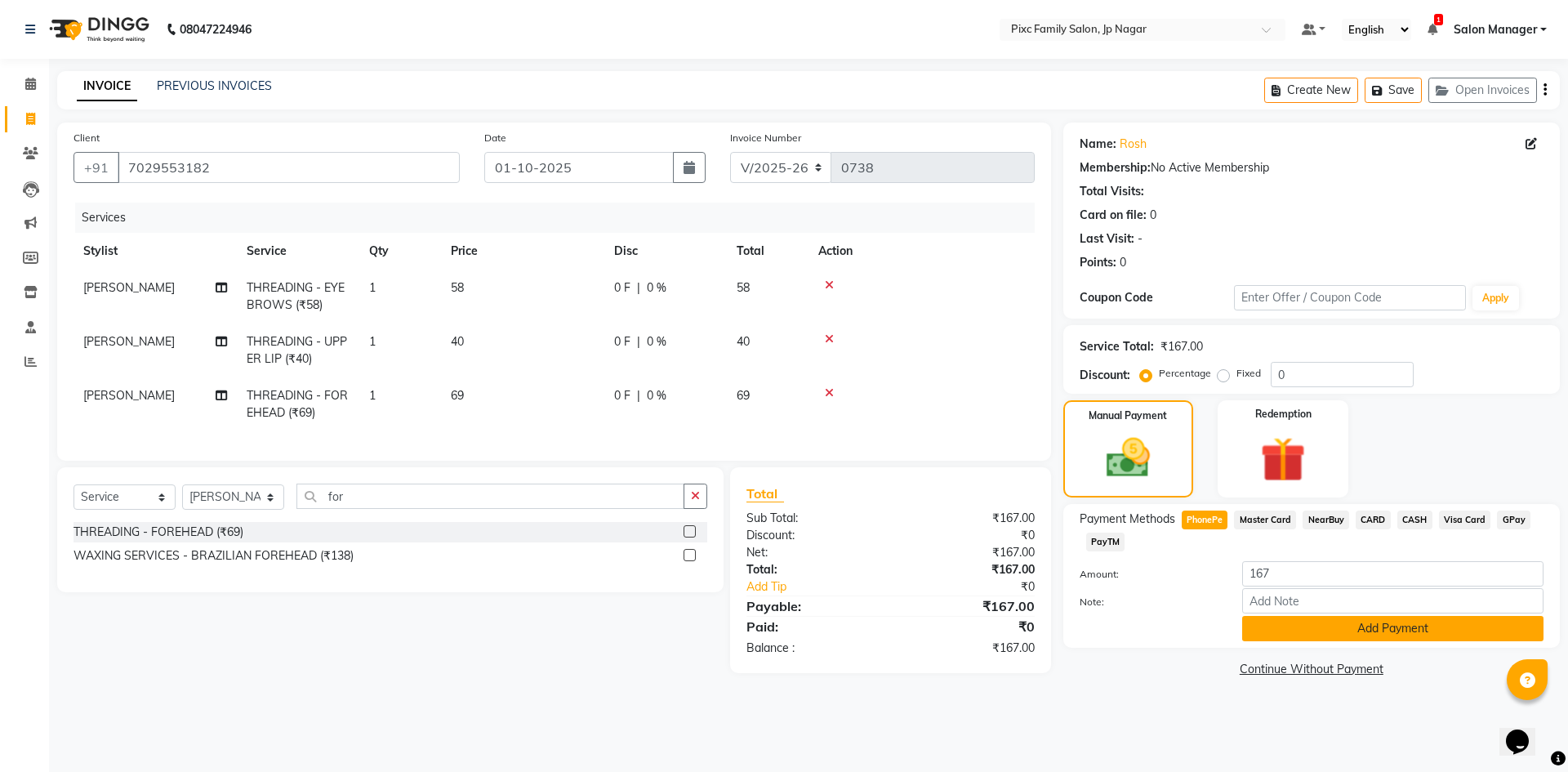
click at [1336, 628] on button "Add Payment" at bounding box center [1393, 628] width 302 height 25
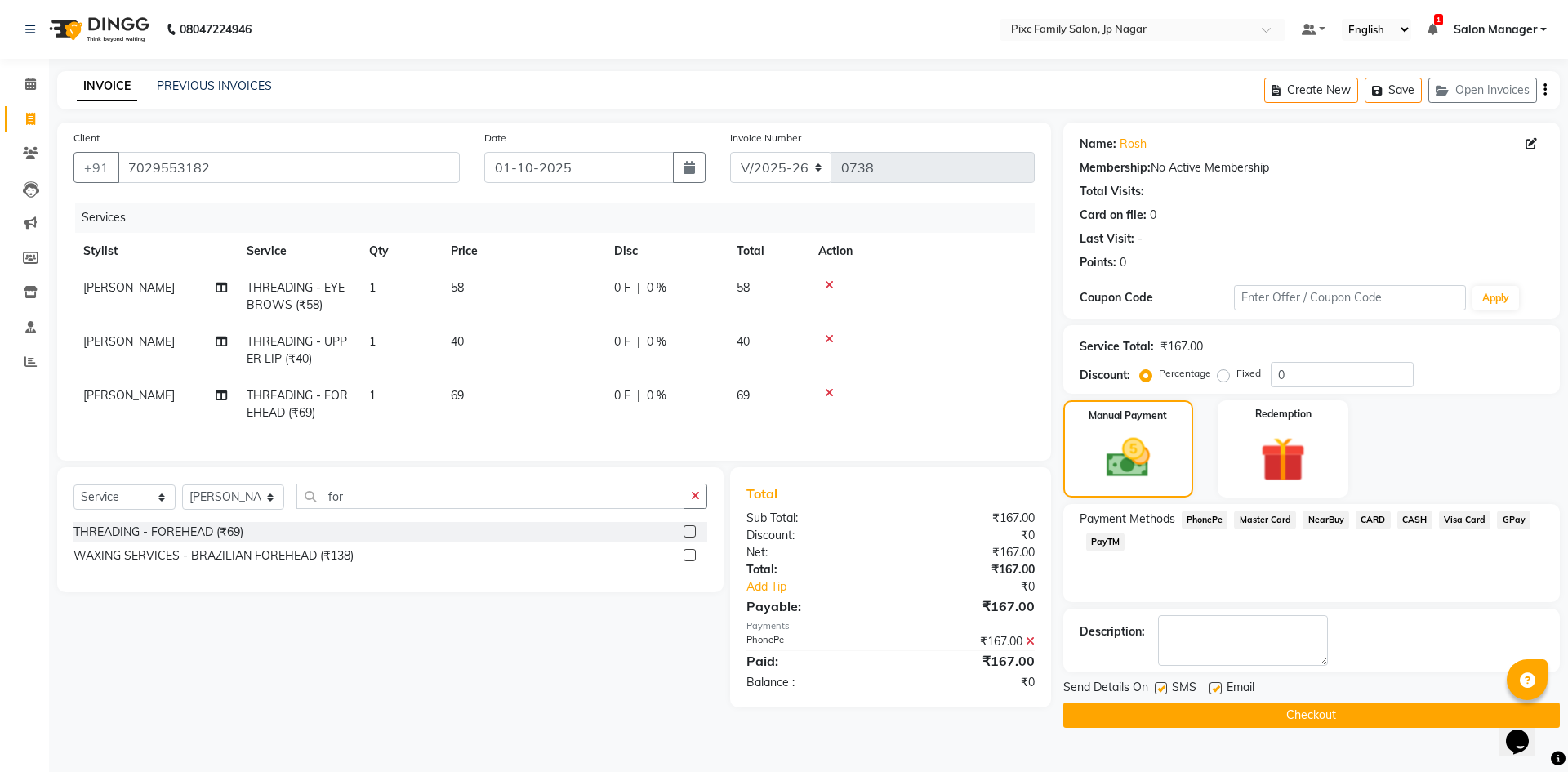
click at [1363, 714] on button "Checkout" at bounding box center [1312, 715] width 496 height 25
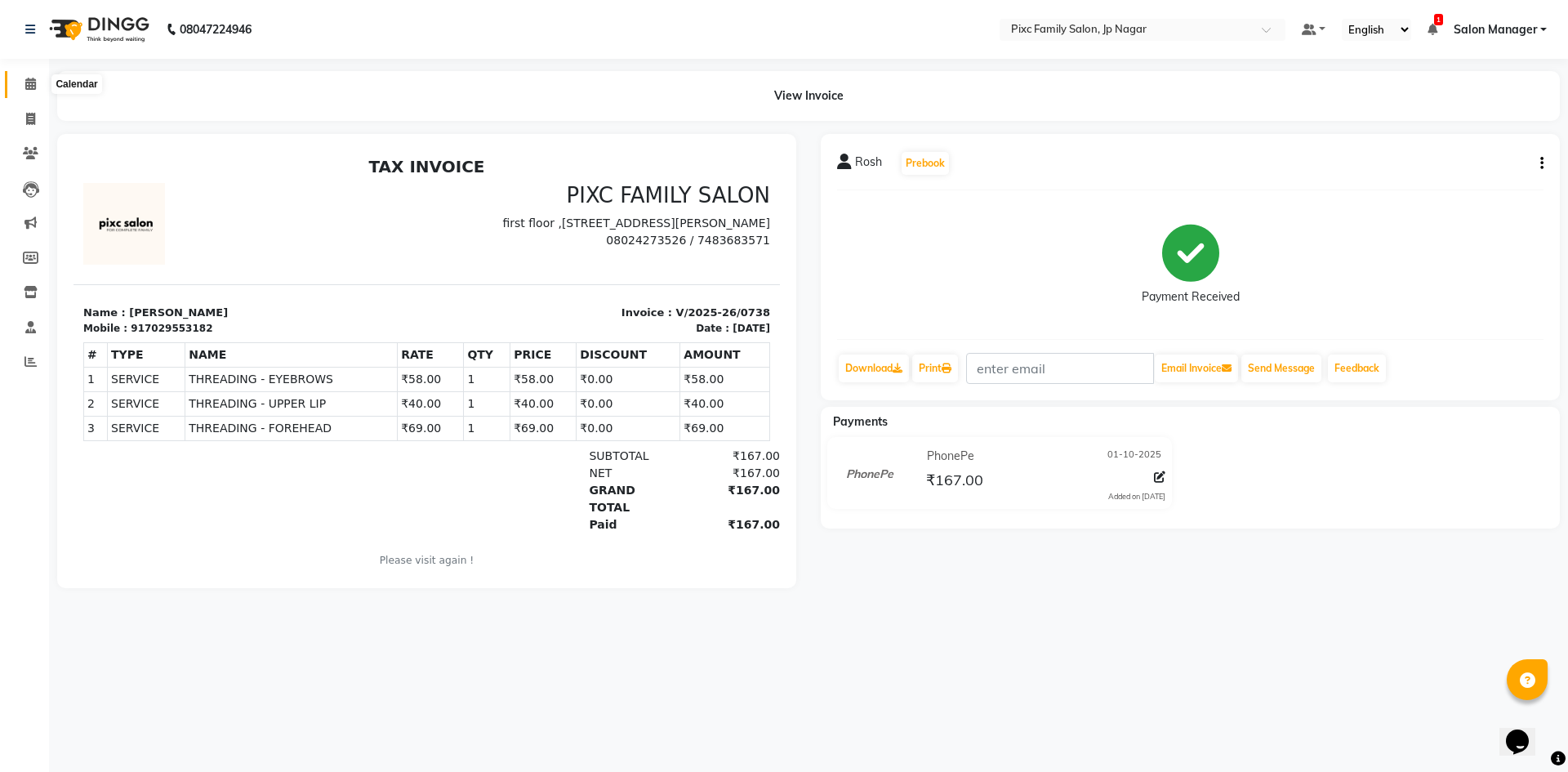
click at [25, 86] on icon at bounding box center [31, 84] width 11 height 13
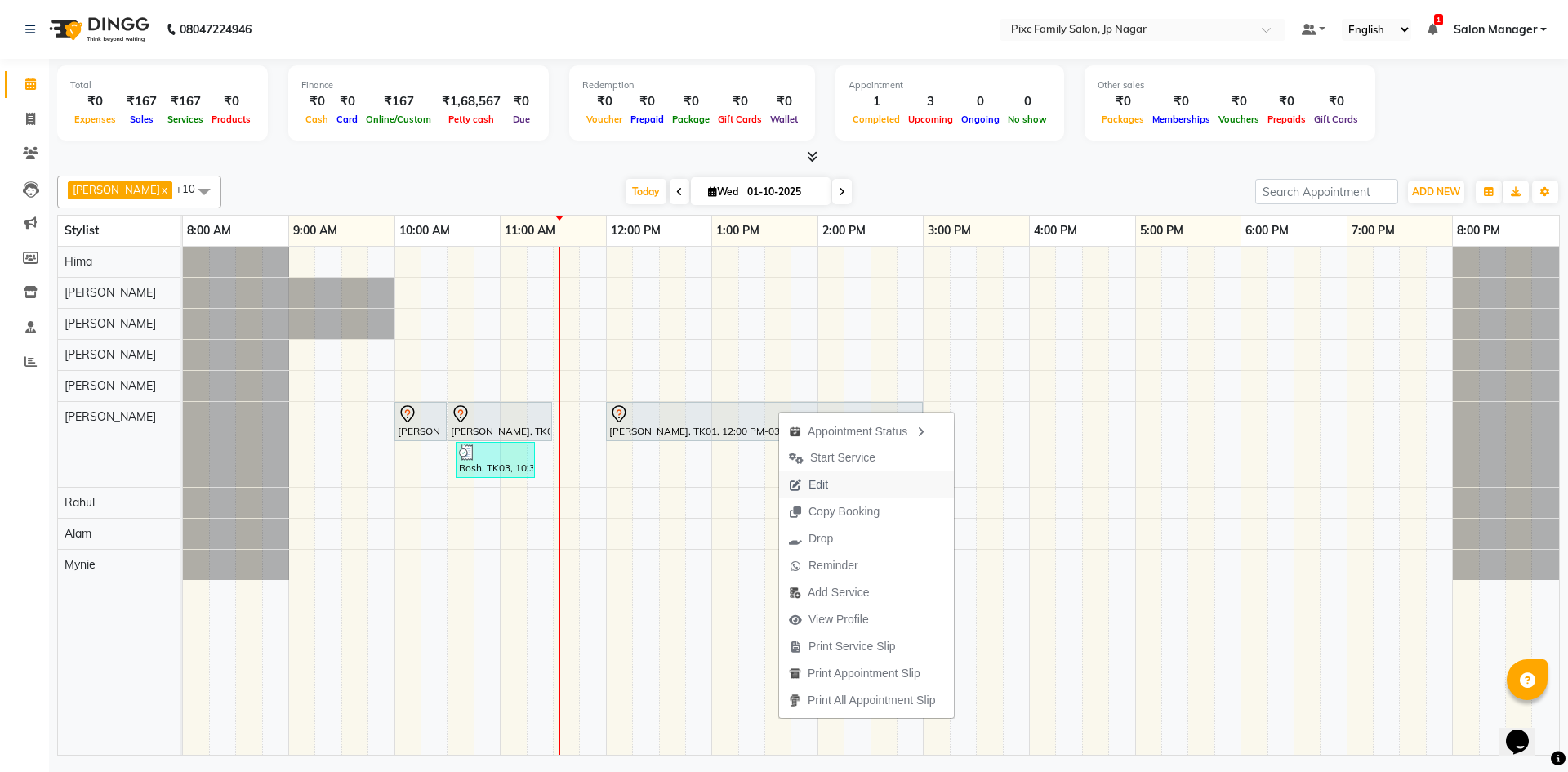
click at [833, 496] on span "Edit" at bounding box center [808, 485] width 59 height 27
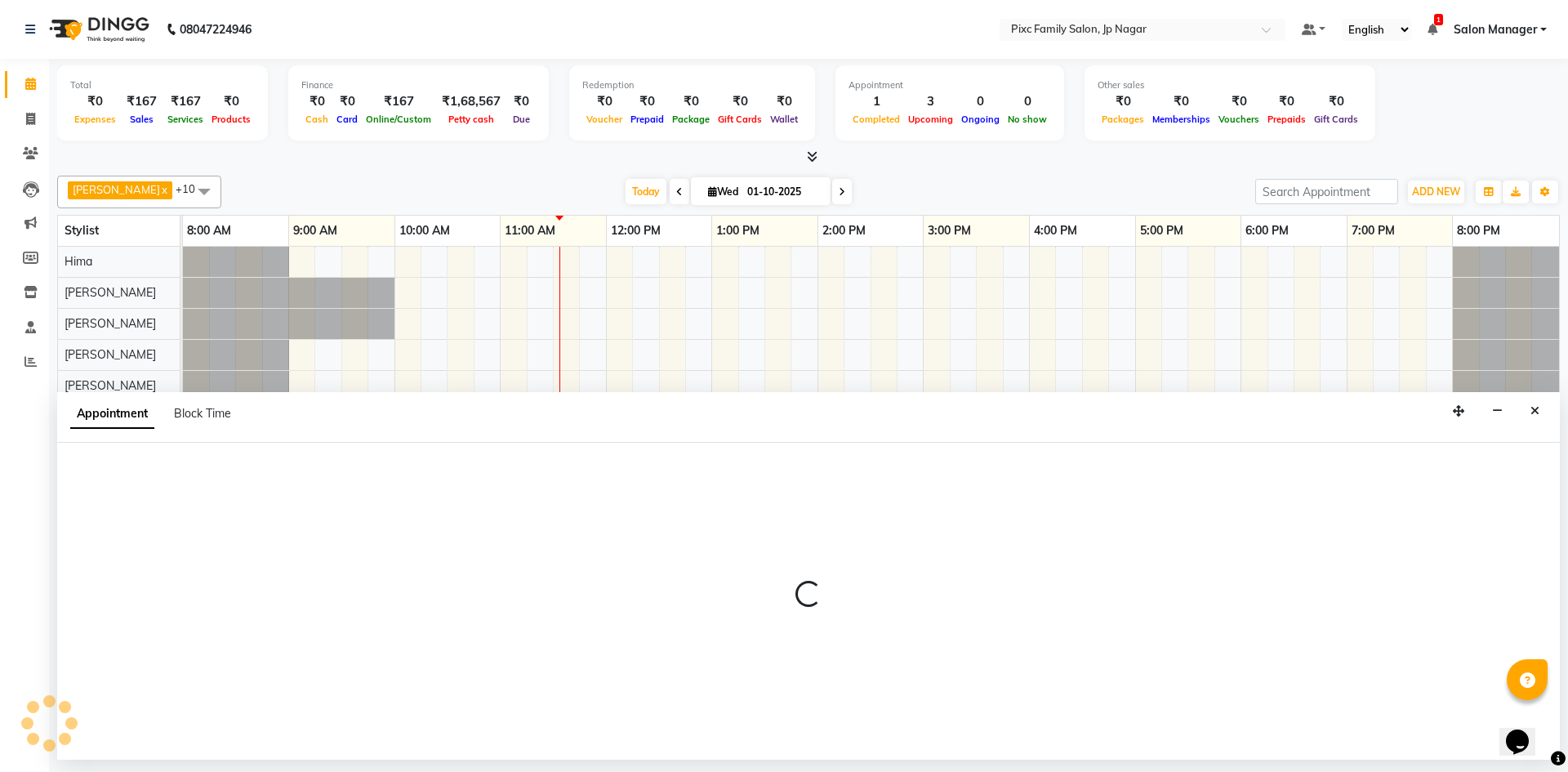
select select "tentative"
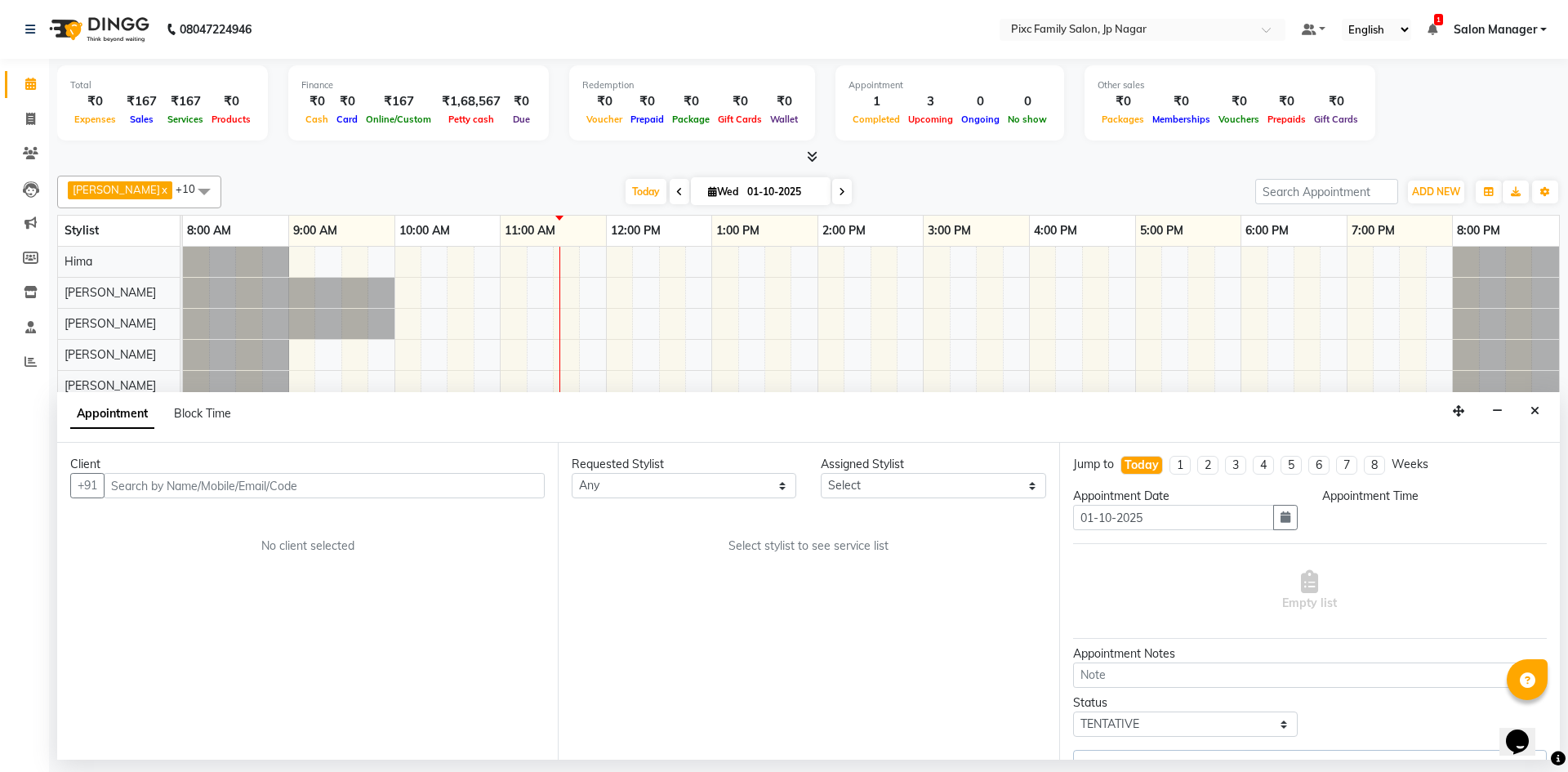
select select "84043"
select select "720"
select select "4220"
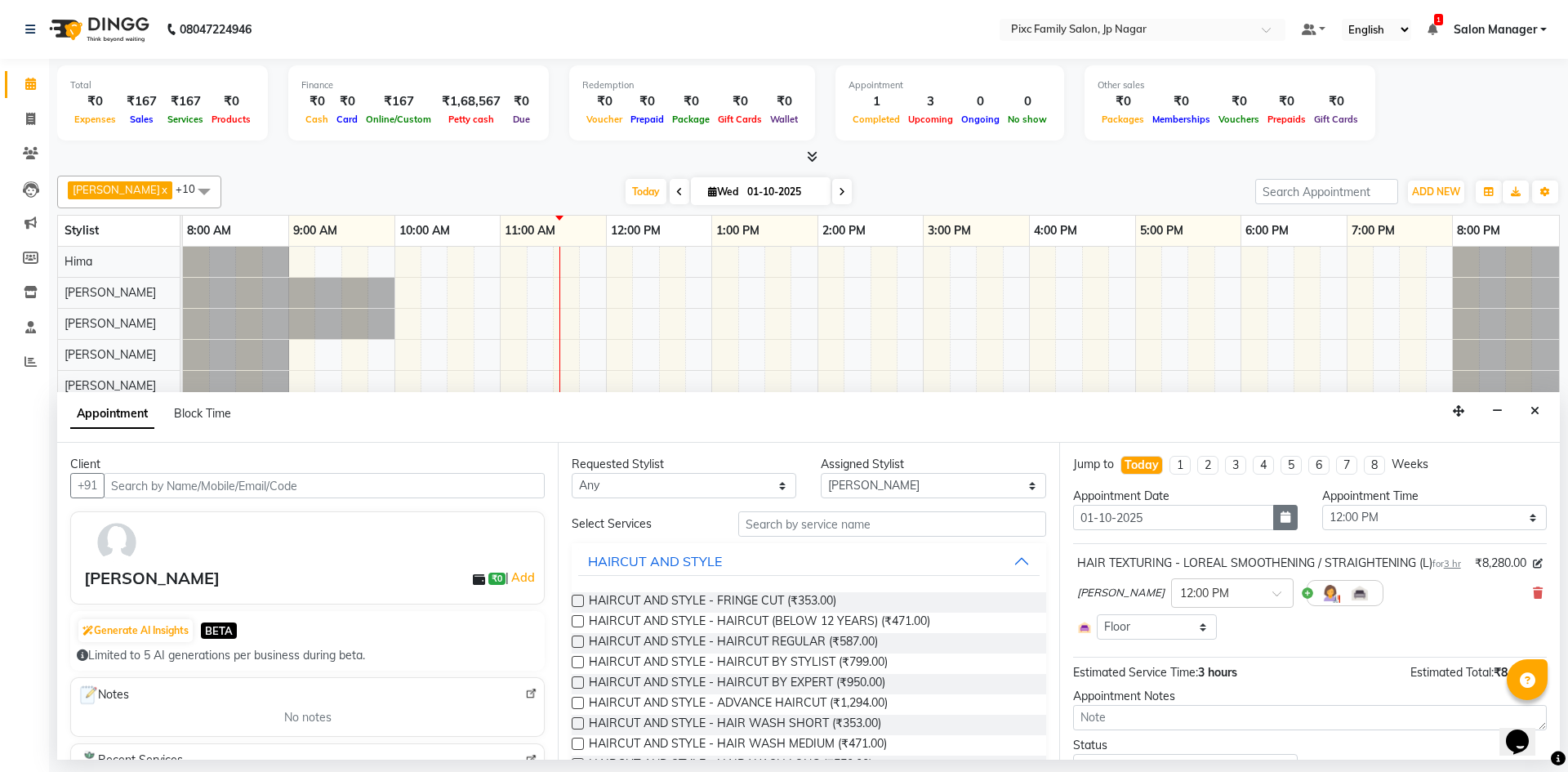
click at [1278, 523] on button "button" at bounding box center [1285, 517] width 24 height 25
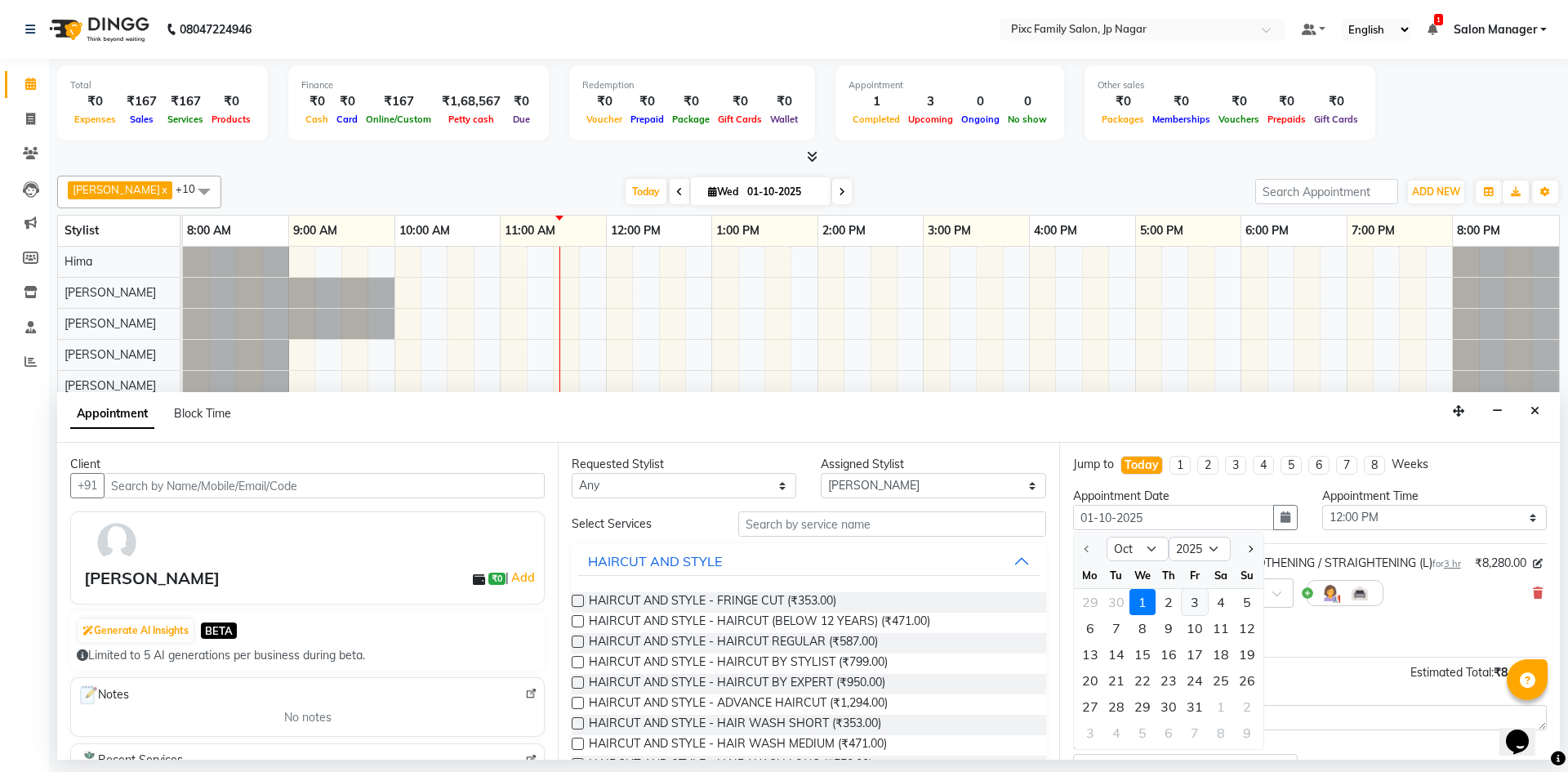
click at [1182, 609] on div "3" at bounding box center [1194, 601] width 26 height 26
type input "03-10-2025"
select select "720"
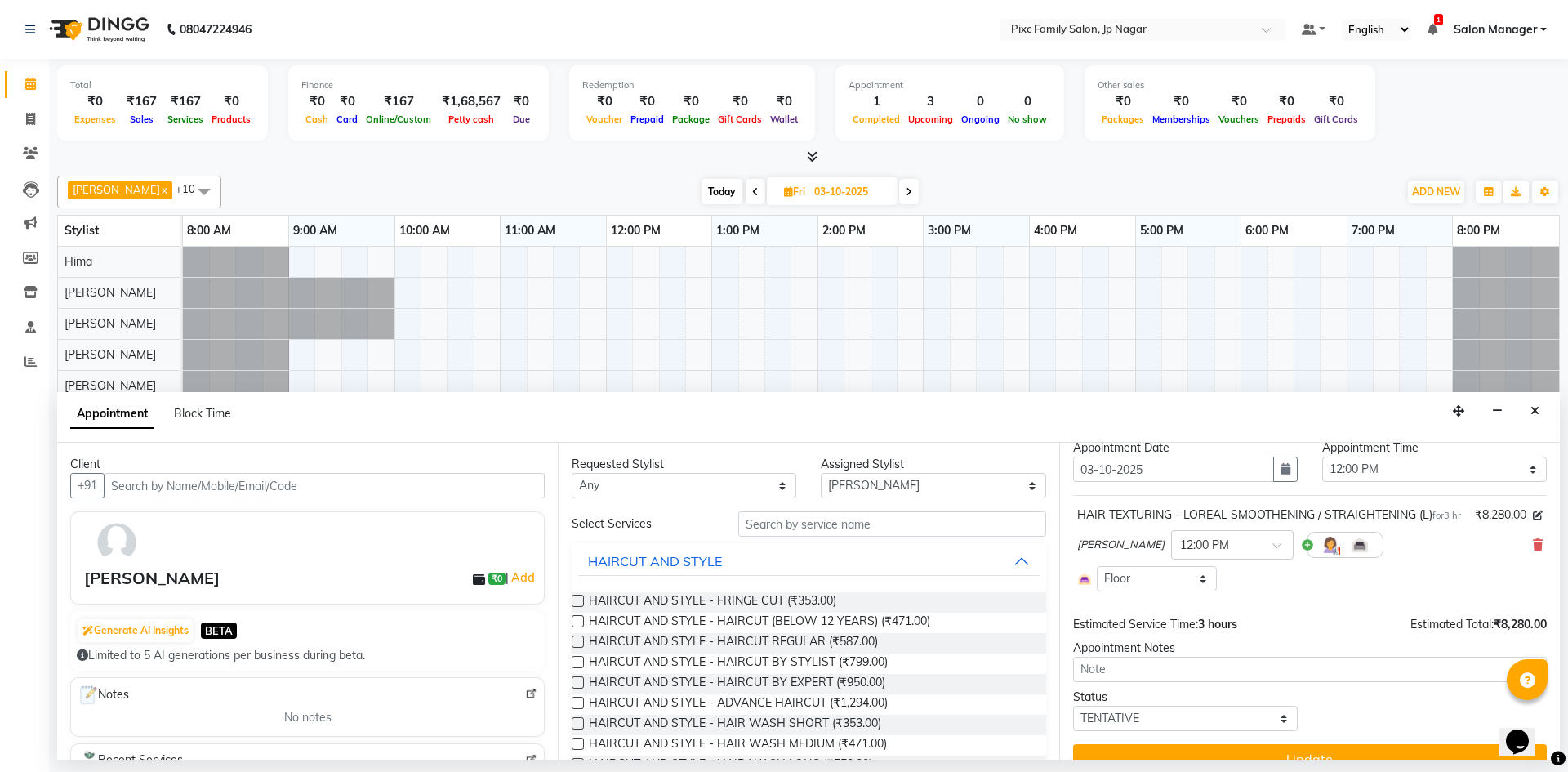
scroll to position [92, 0]
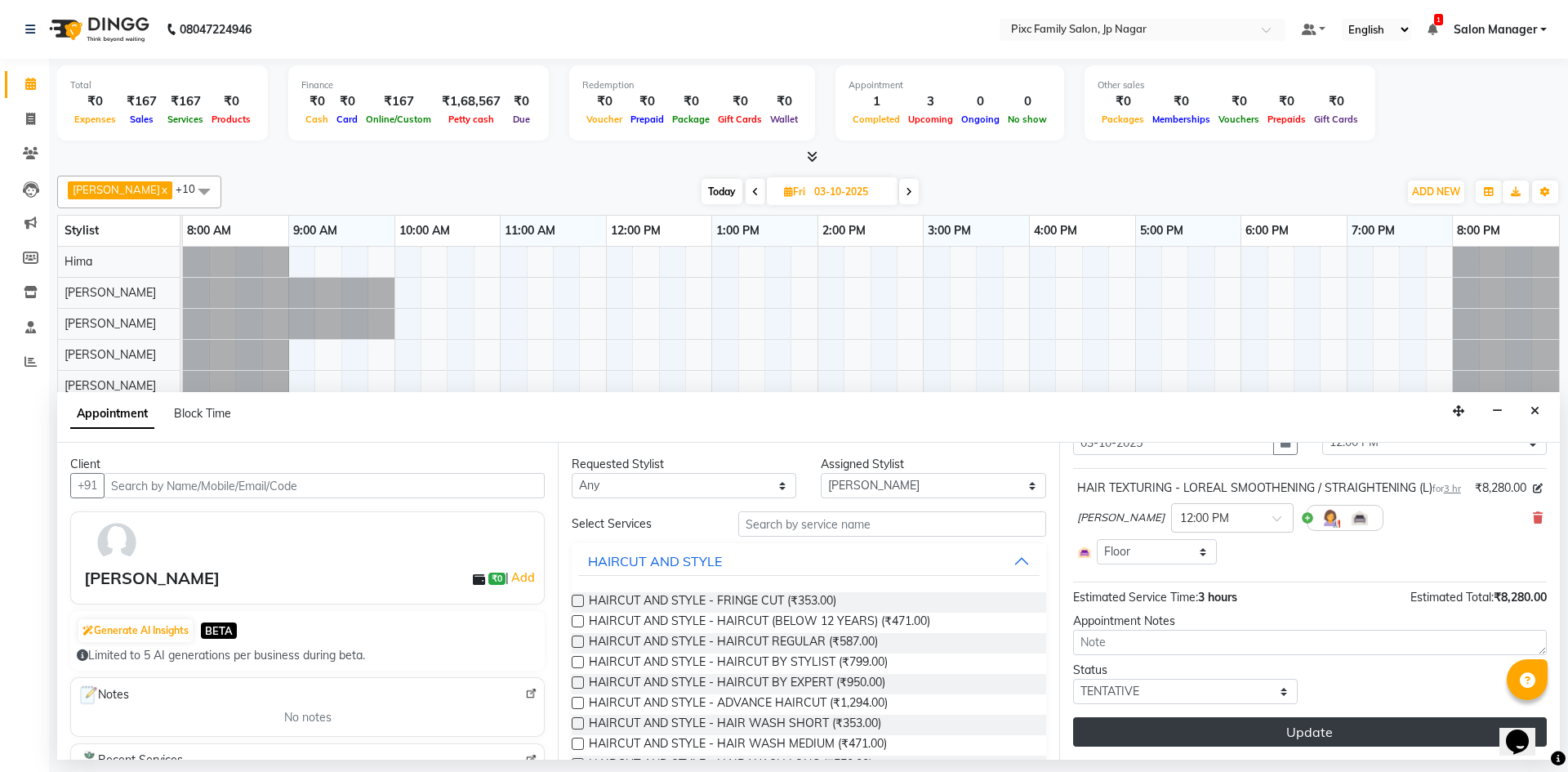
click at [1235, 736] on button "Update" at bounding box center [1309, 731] width 474 height 30
